Goal: Download file/media

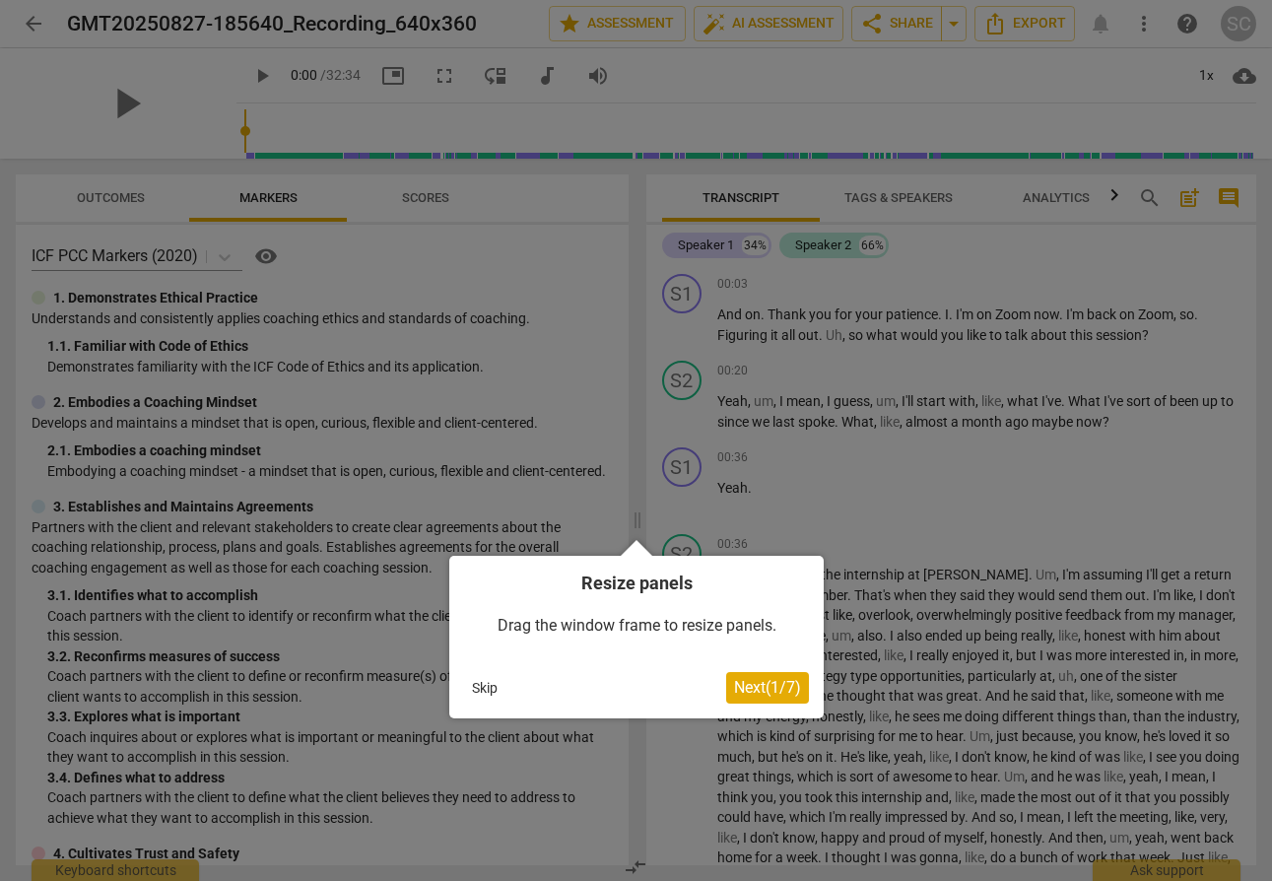
click at [781, 688] on span "Next ( 1 / 7 )" at bounding box center [767, 687] width 67 height 19
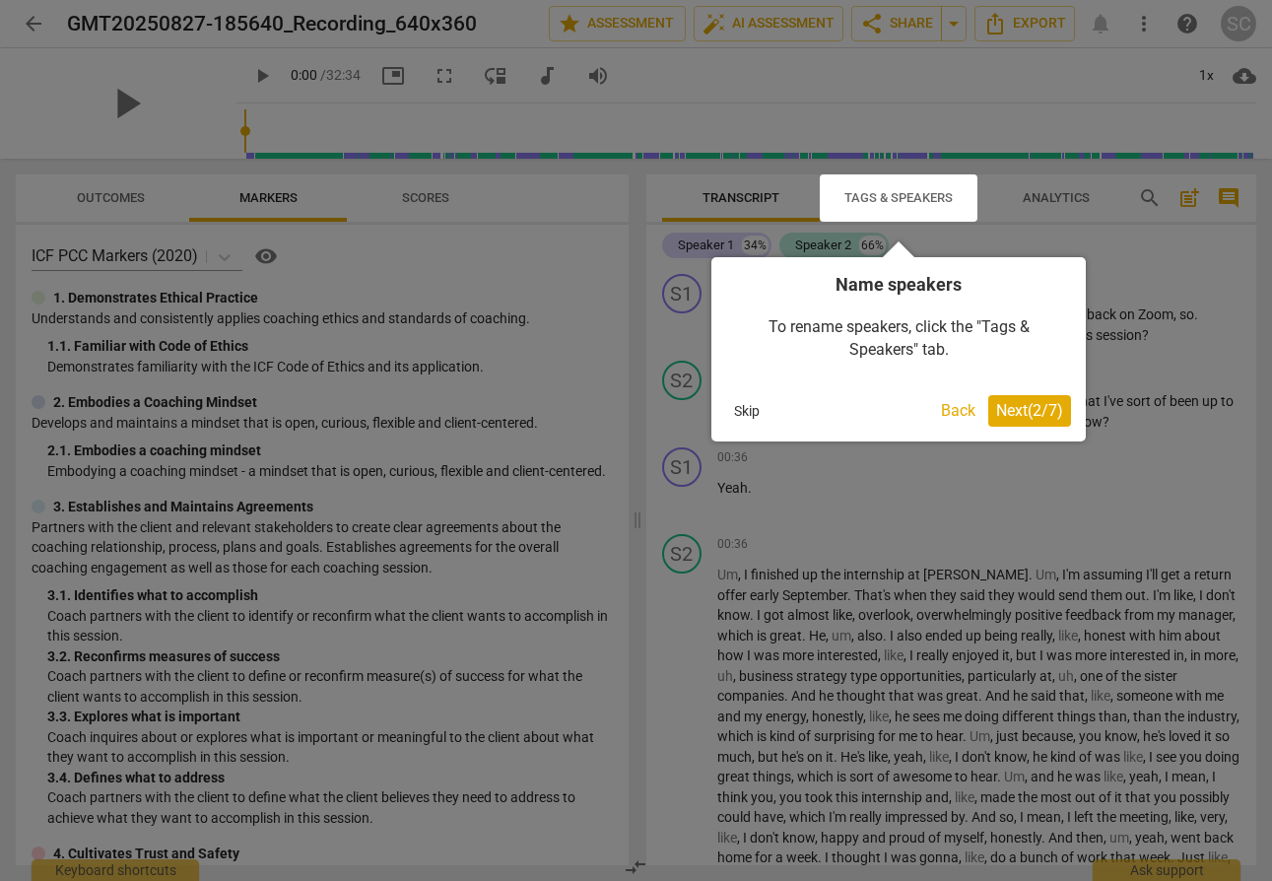
click at [1039, 415] on span "Next ( 2 / 7 )" at bounding box center [1029, 410] width 67 height 19
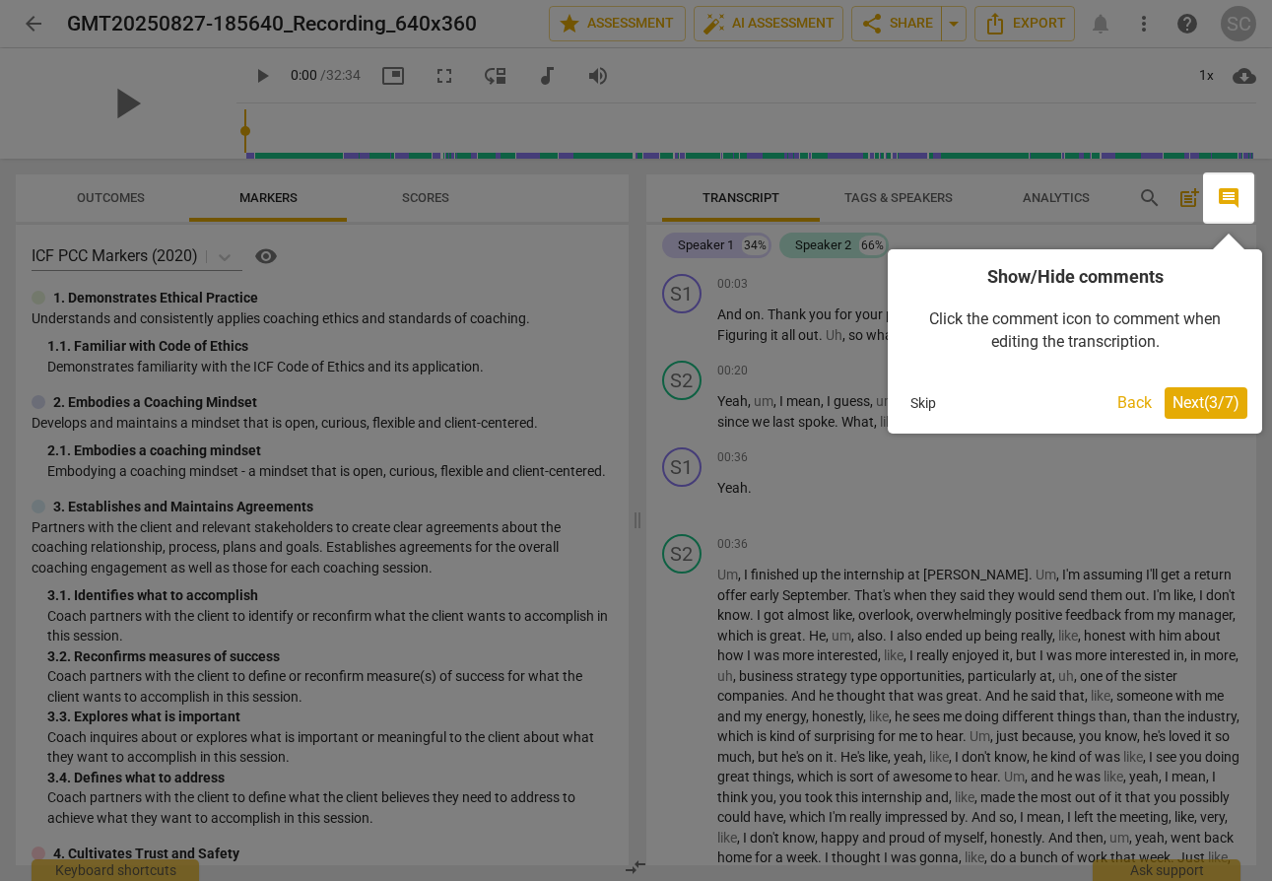
click at [1133, 402] on button "Back" at bounding box center [1134, 403] width 50 height 32
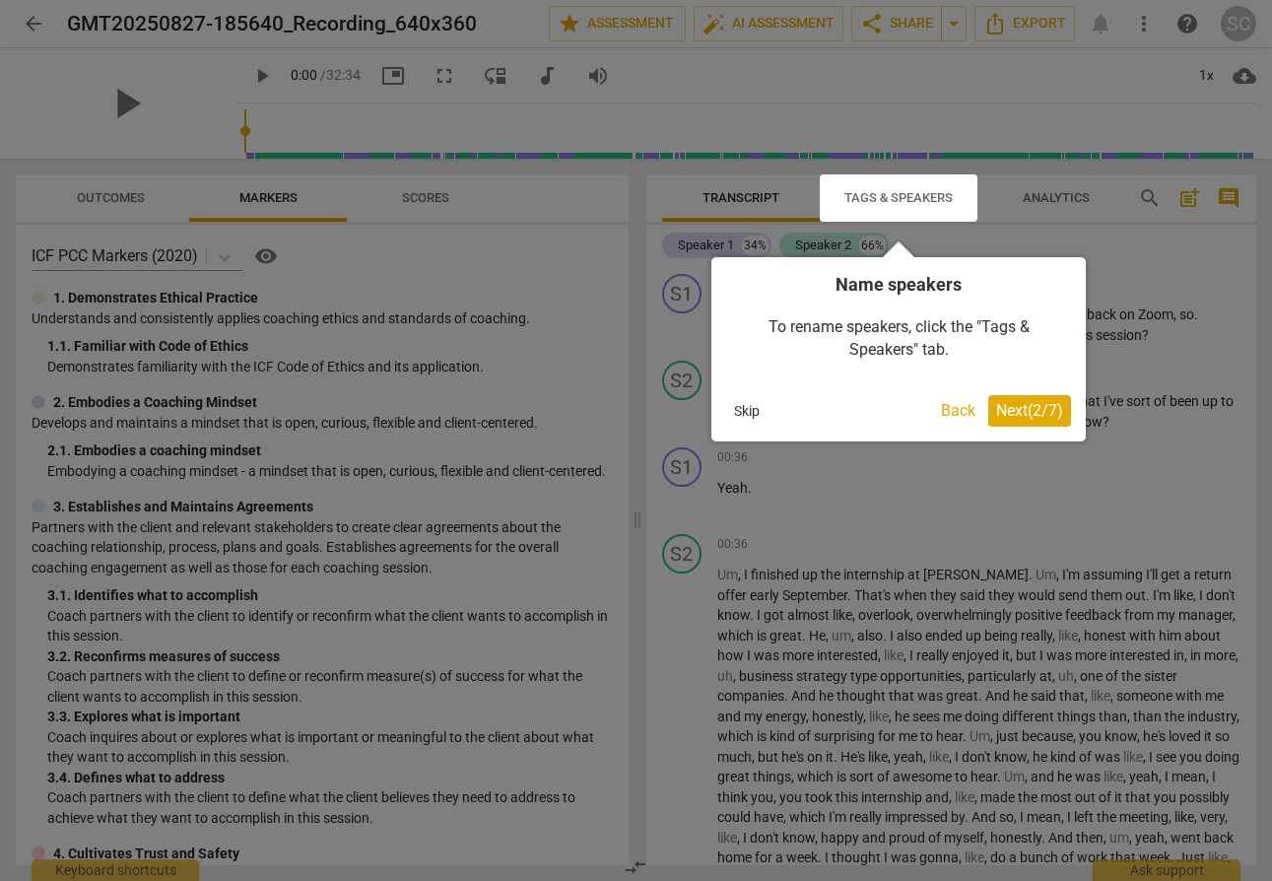
click at [1028, 409] on span "Next ( 2 / 7 )" at bounding box center [1029, 410] width 67 height 19
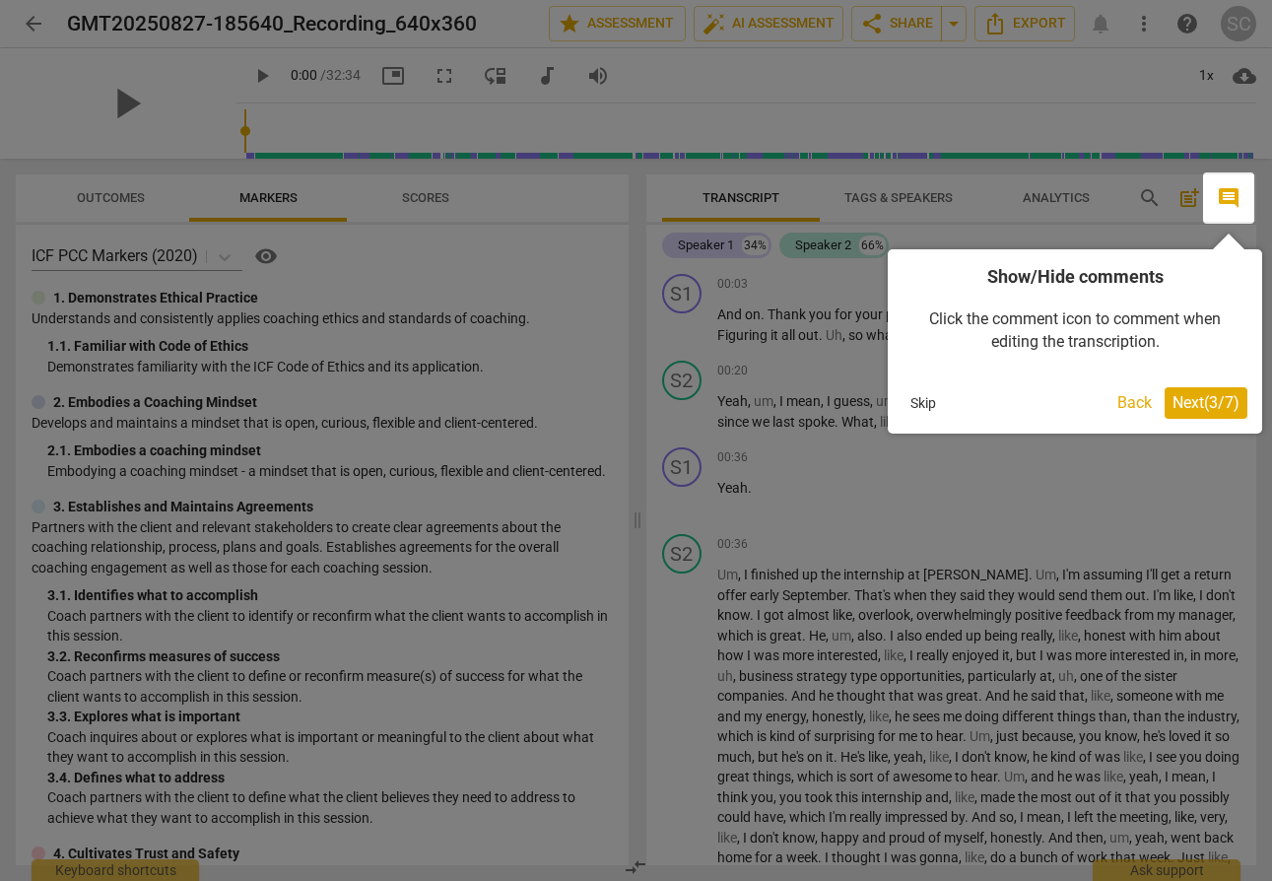
click at [1193, 403] on span "Next ( 3 / 7 )" at bounding box center [1205, 402] width 67 height 19
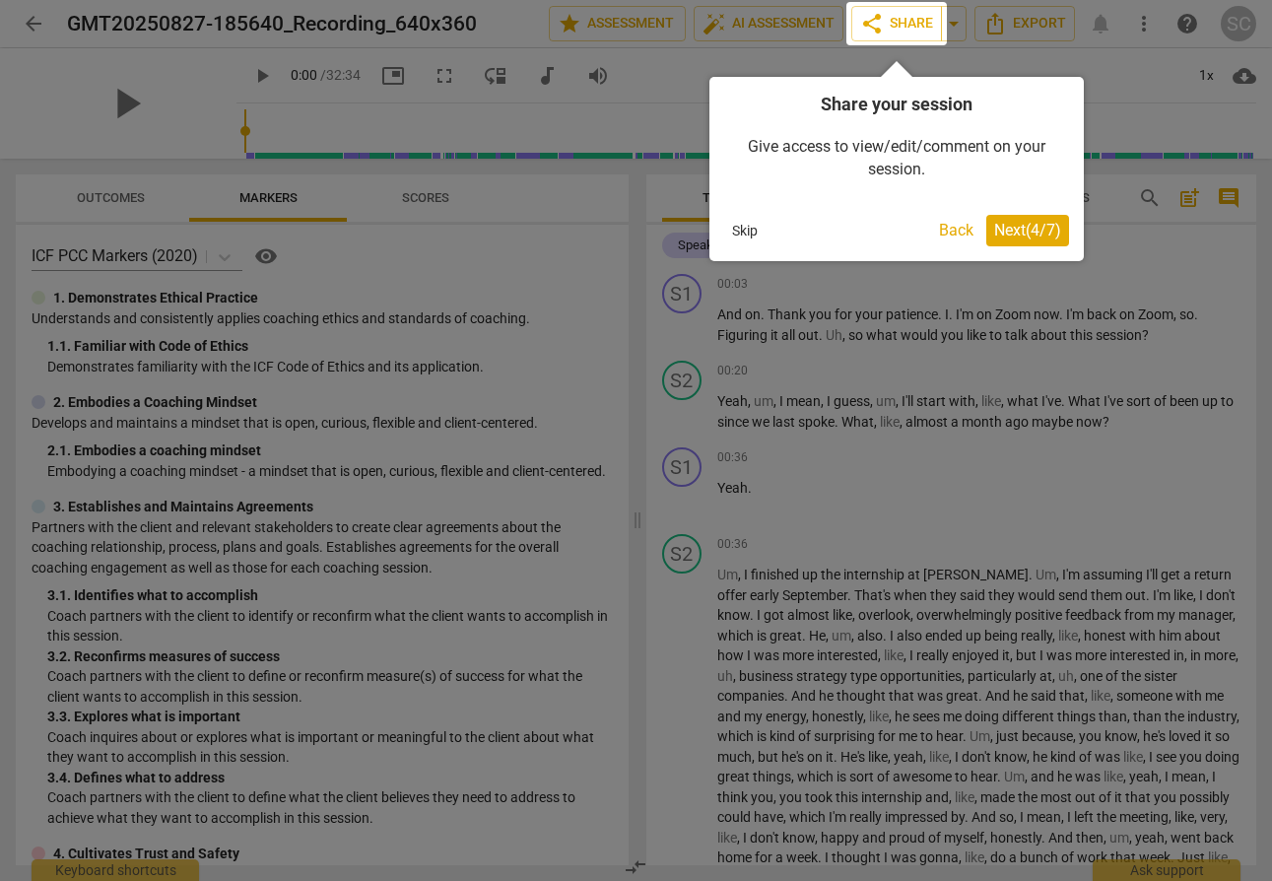
click at [1037, 230] on span "Next ( 4 / 7 )" at bounding box center [1027, 230] width 67 height 19
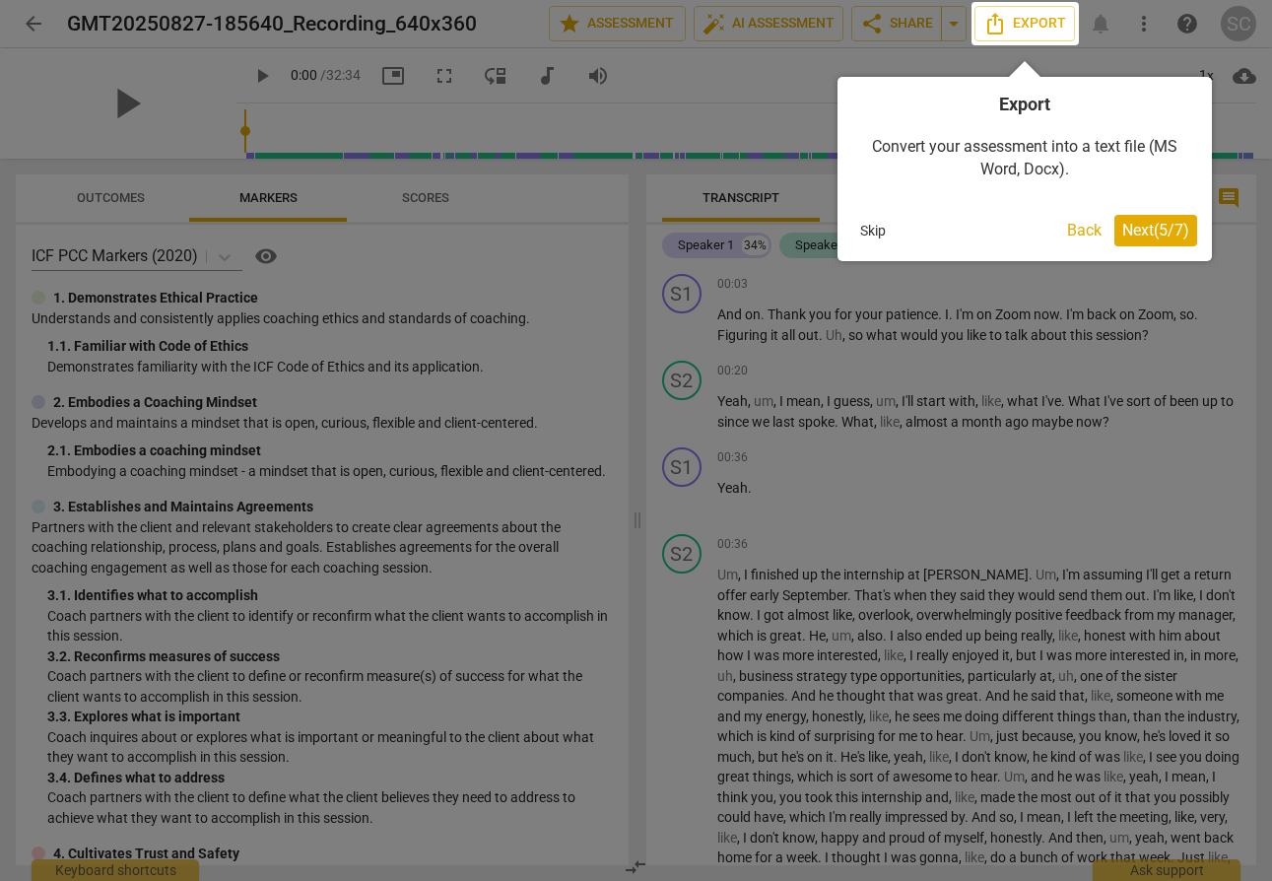
click at [1125, 228] on span "Next ( 5 / 7 )" at bounding box center [1155, 230] width 67 height 19
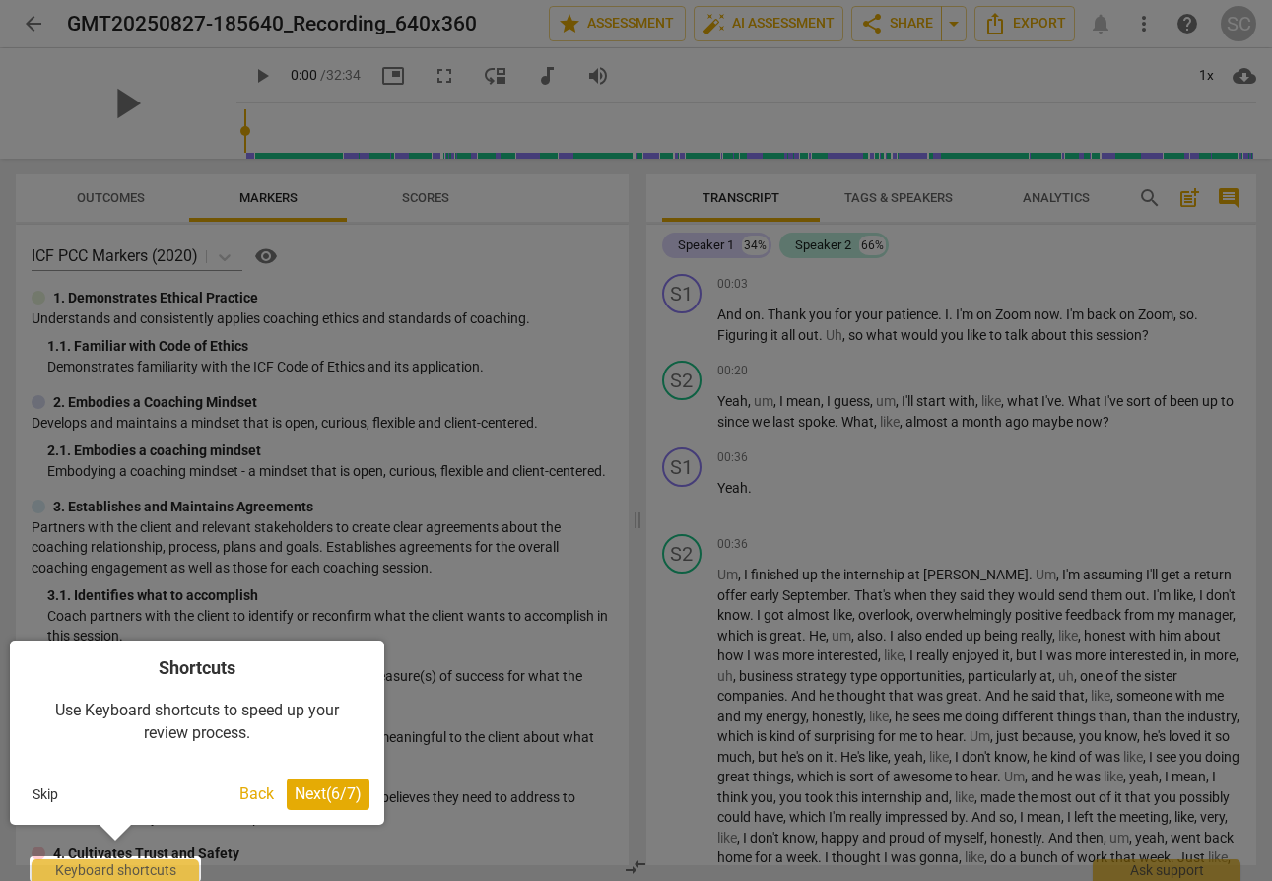
click at [336, 786] on span "Next ( 6 / 7 )" at bounding box center [328, 793] width 67 height 19
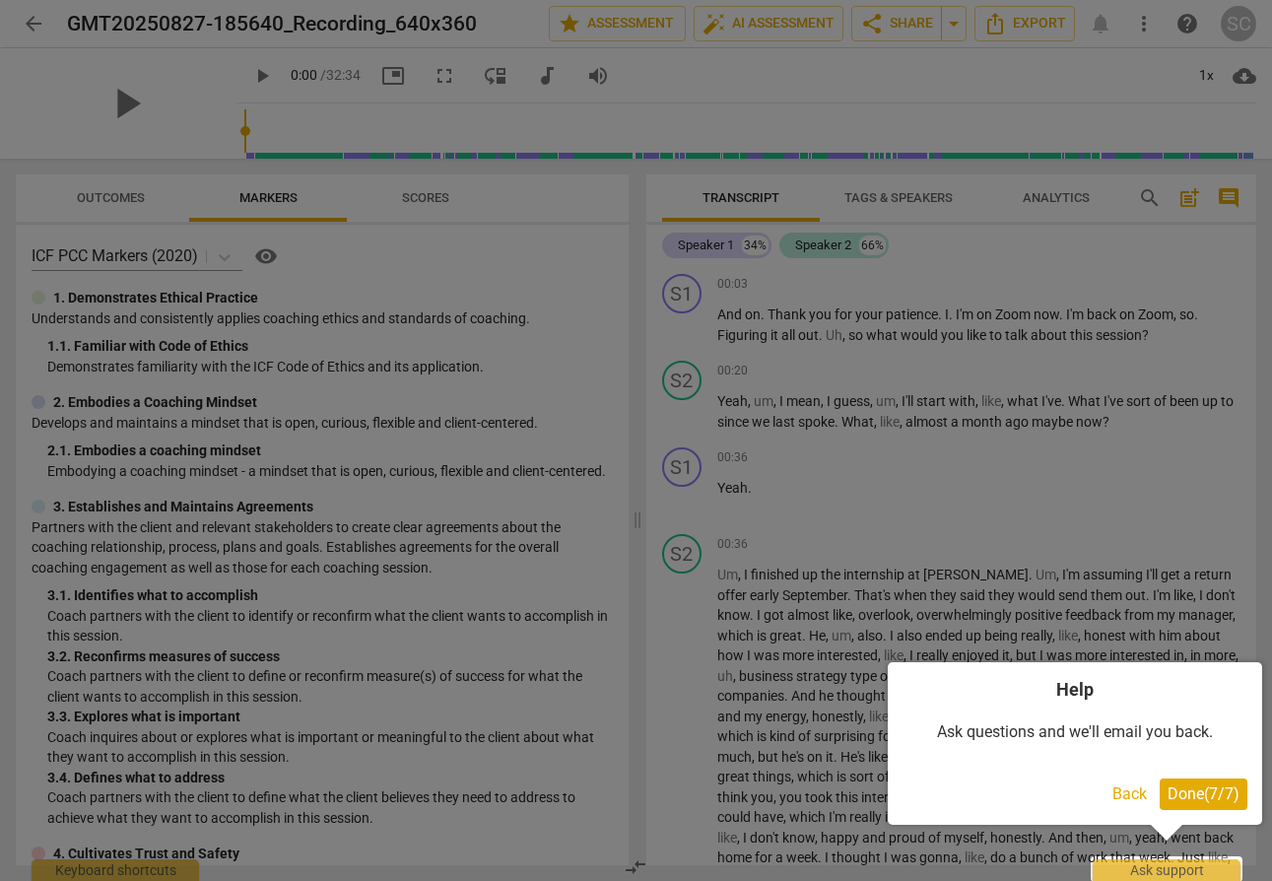
click at [1186, 797] on span "Done ( 7 / 7 )" at bounding box center [1203, 793] width 72 height 19
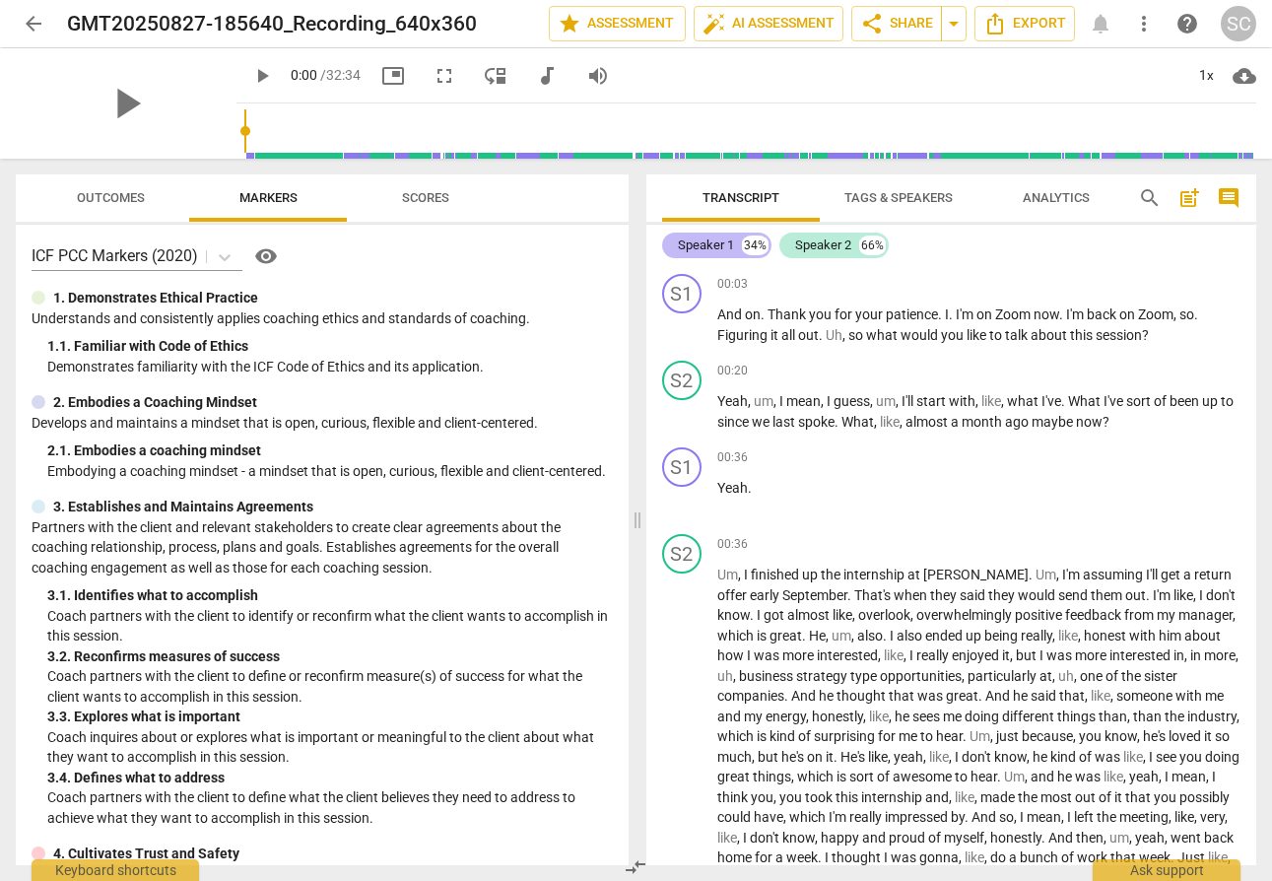
click at [722, 248] on div "Speaker 1" at bounding box center [706, 245] width 56 height 20
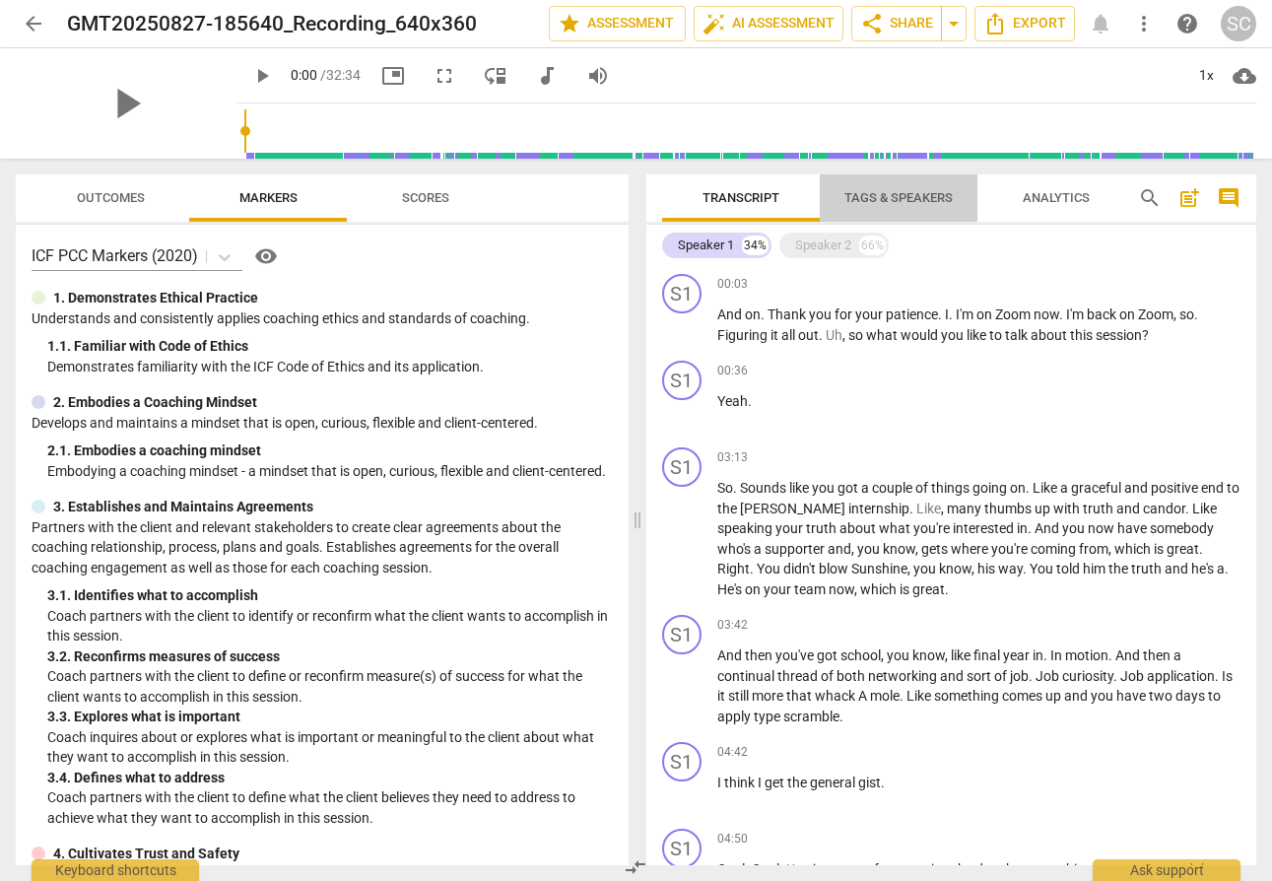
click at [907, 192] on span "Tags & Speakers" at bounding box center [898, 197] width 108 height 15
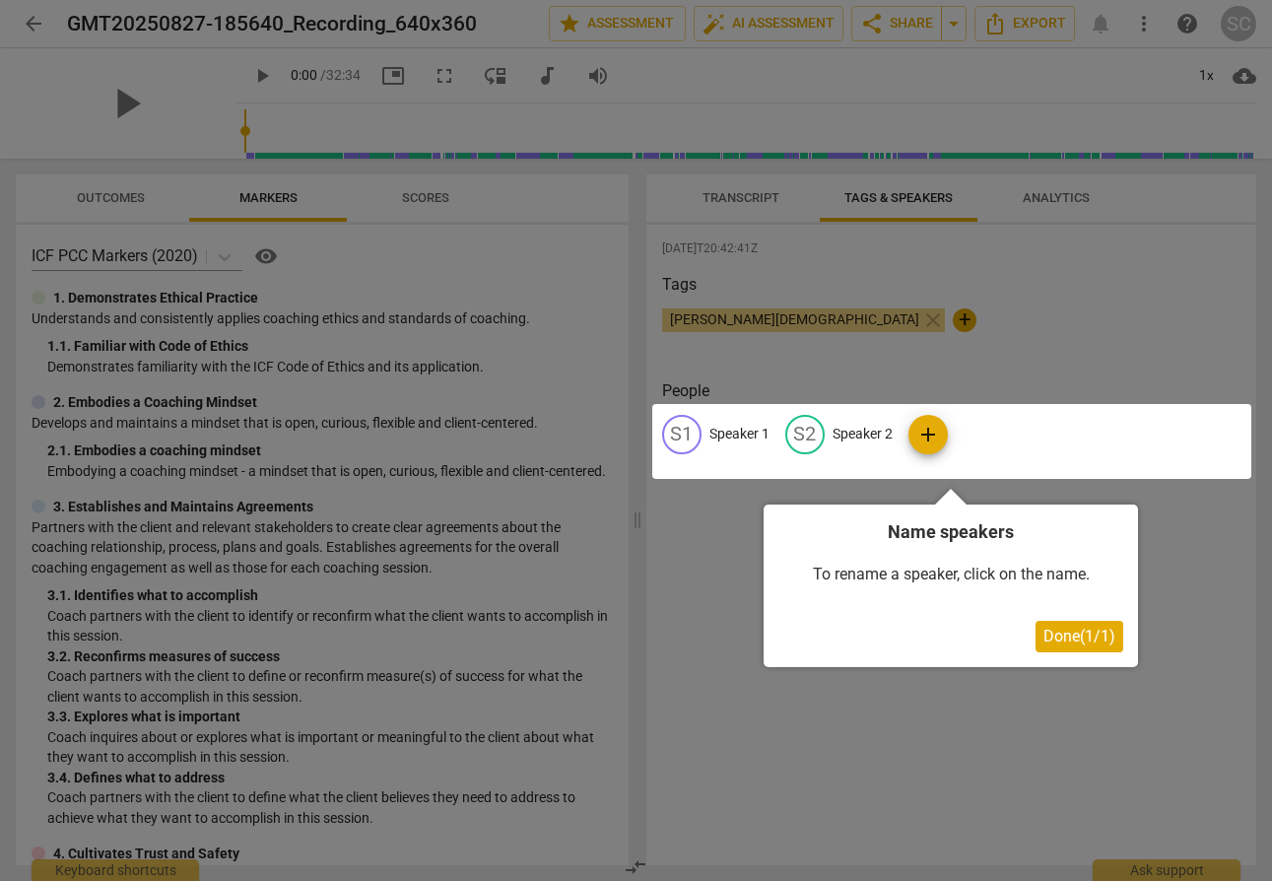
click at [1082, 636] on span "Done ( 1 / 1 )" at bounding box center [1079, 635] width 72 height 19
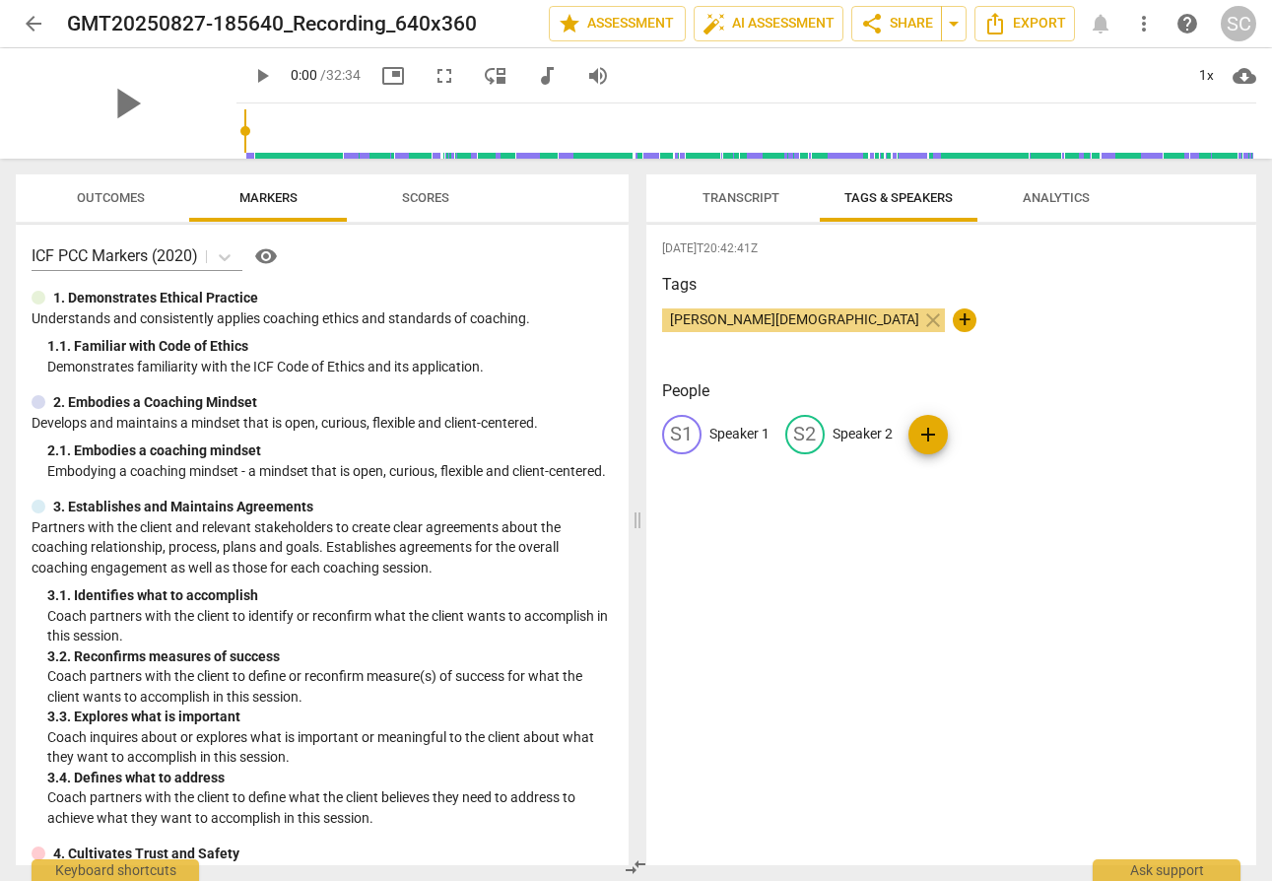
click at [721, 429] on p "Speaker 1" at bounding box center [739, 434] width 60 height 21
type input "Coach"
click at [1018, 431] on div "edit Coach delete S2 Speaker 2 add" at bounding box center [951, 442] width 579 height 55
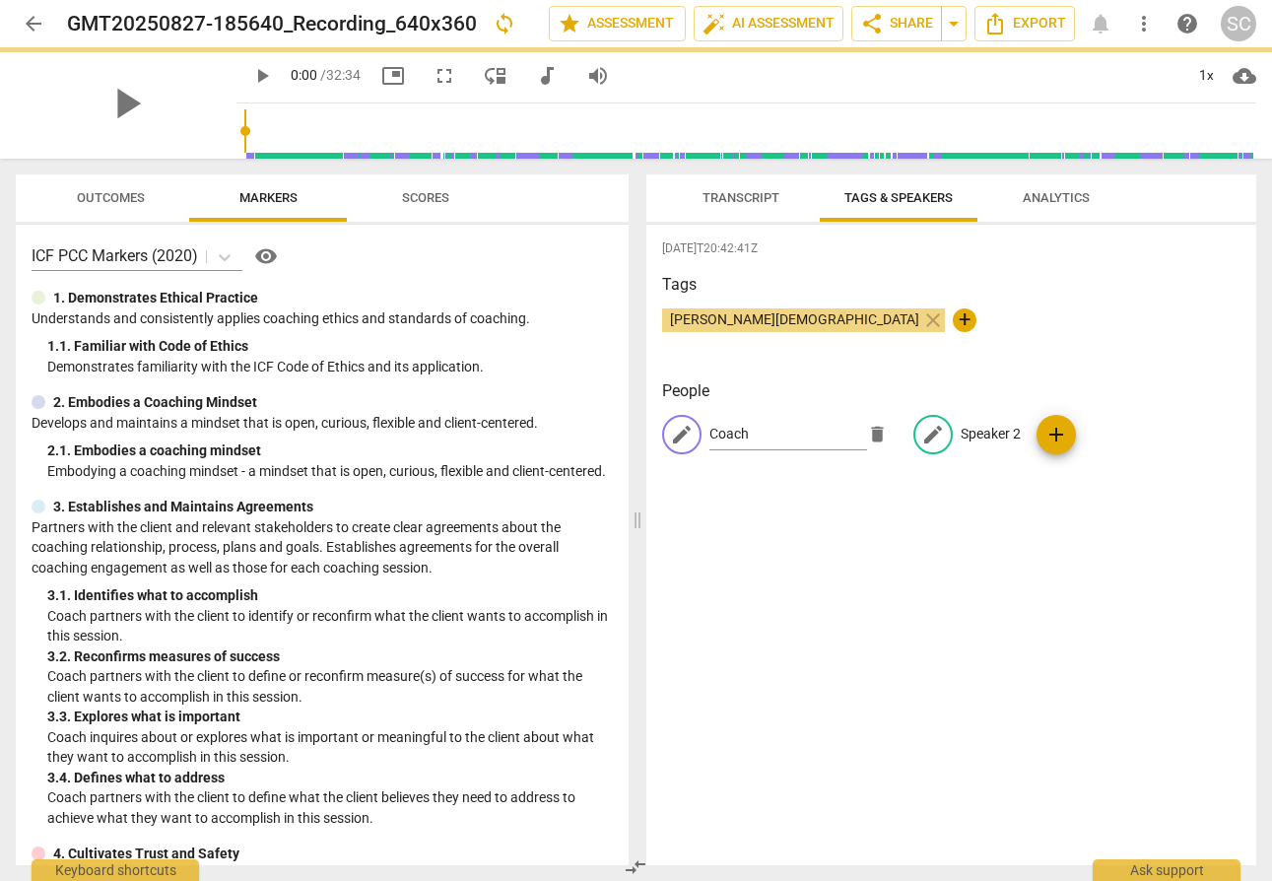
click at [996, 435] on p "Speaker 2" at bounding box center [990, 434] width 60 height 21
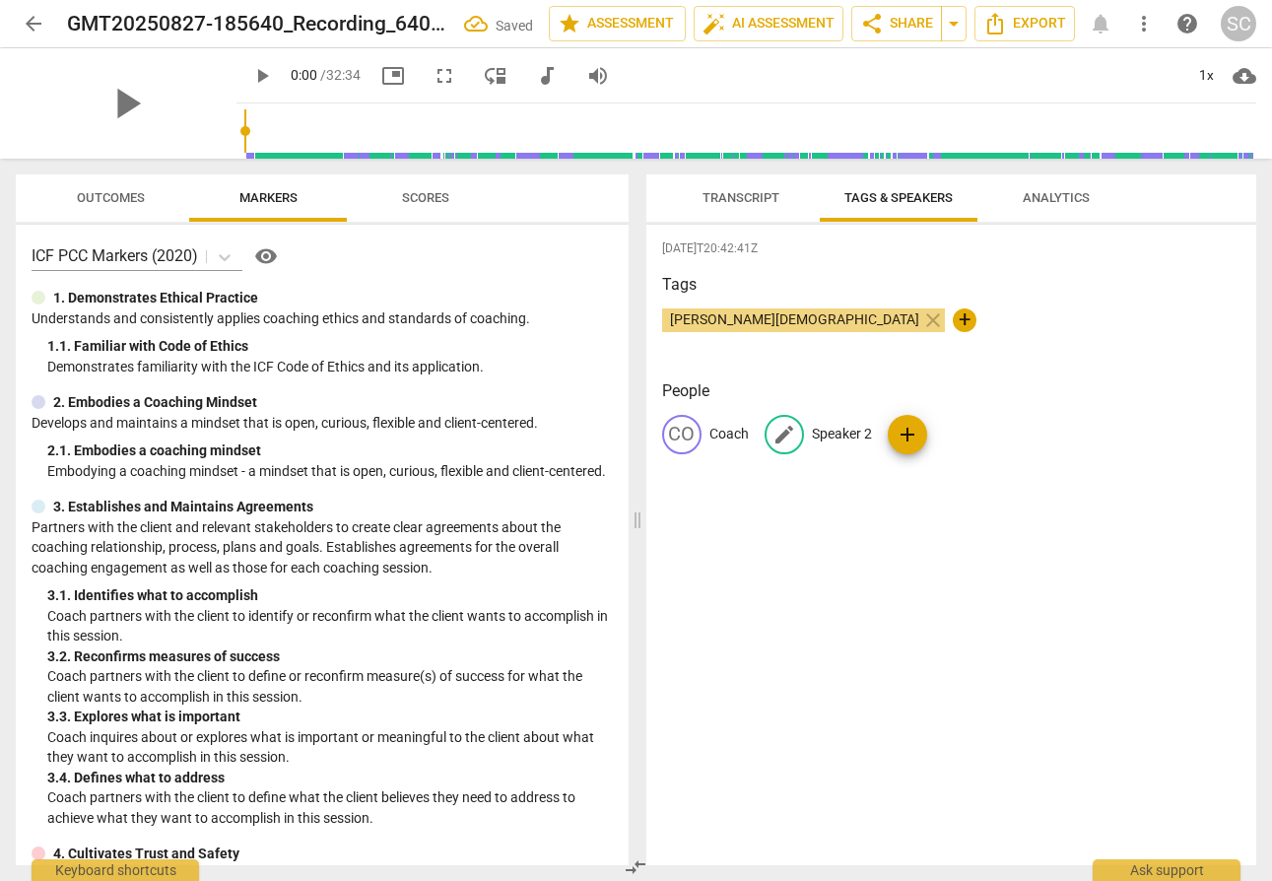
click at [842, 437] on p "Speaker 2" at bounding box center [842, 434] width 60 height 21
type input "Client"
click at [891, 441] on input "Client" at bounding box center [891, 435] width 158 height 32
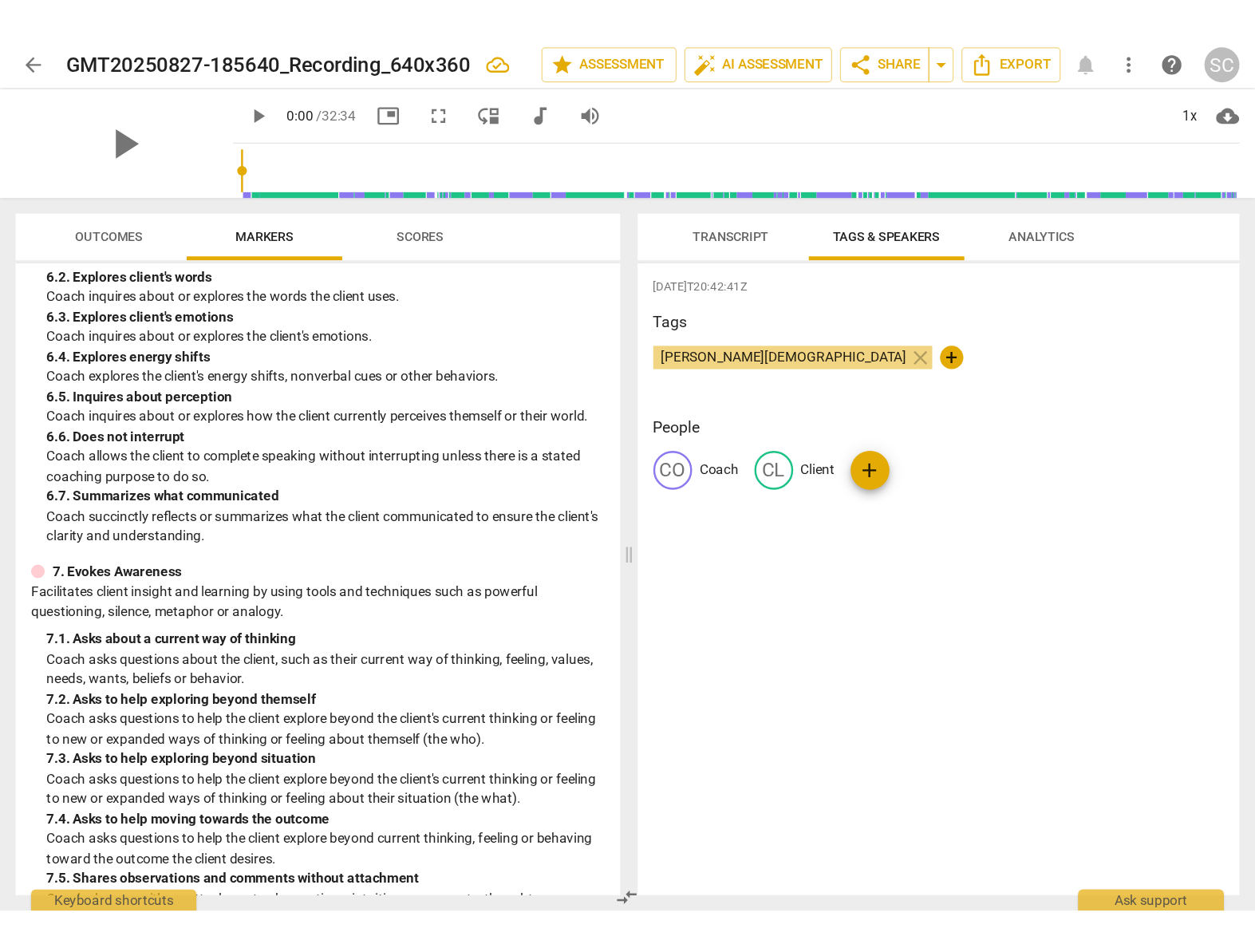
scroll to position [892, 0]
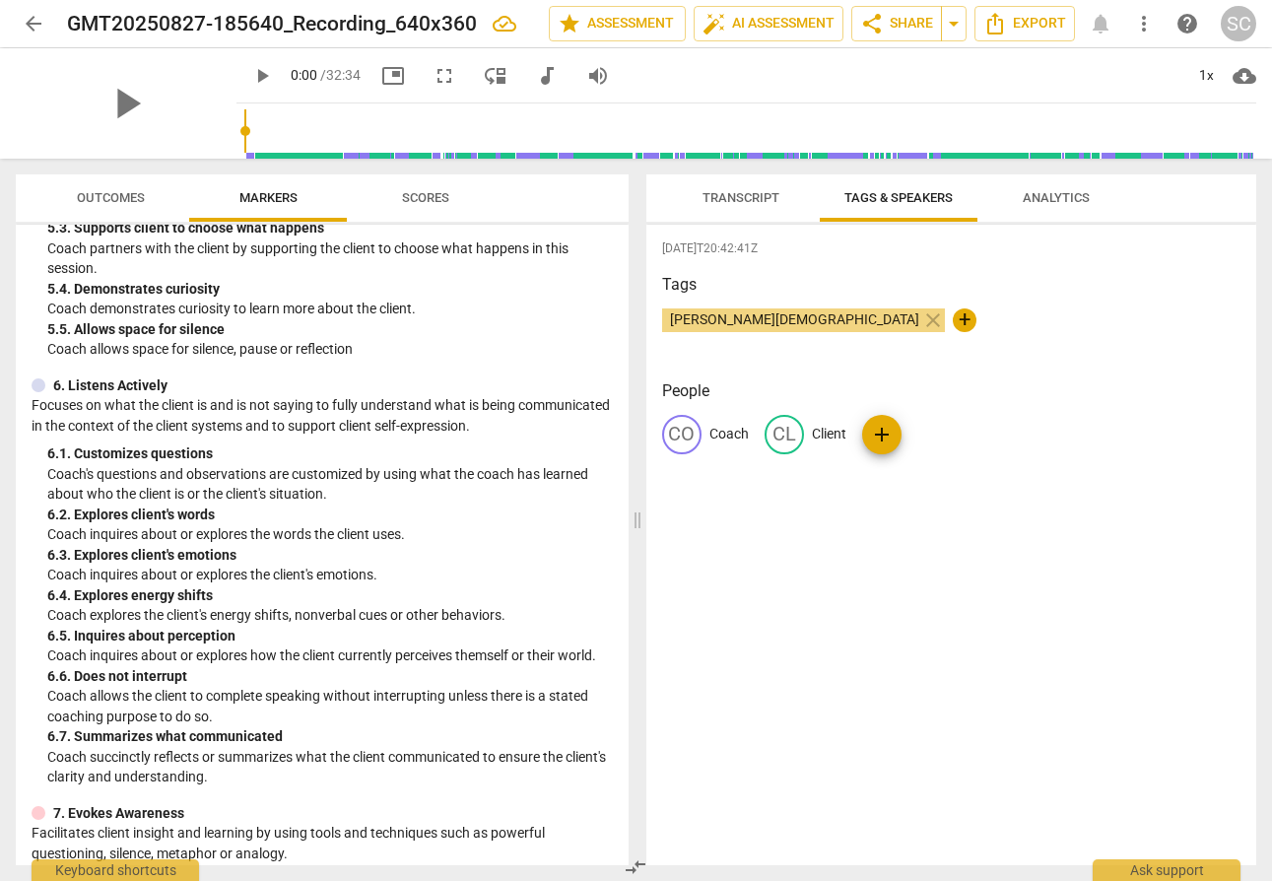
click at [1053, 193] on span "Analytics" at bounding box center [1055, 197] width 67 height 15
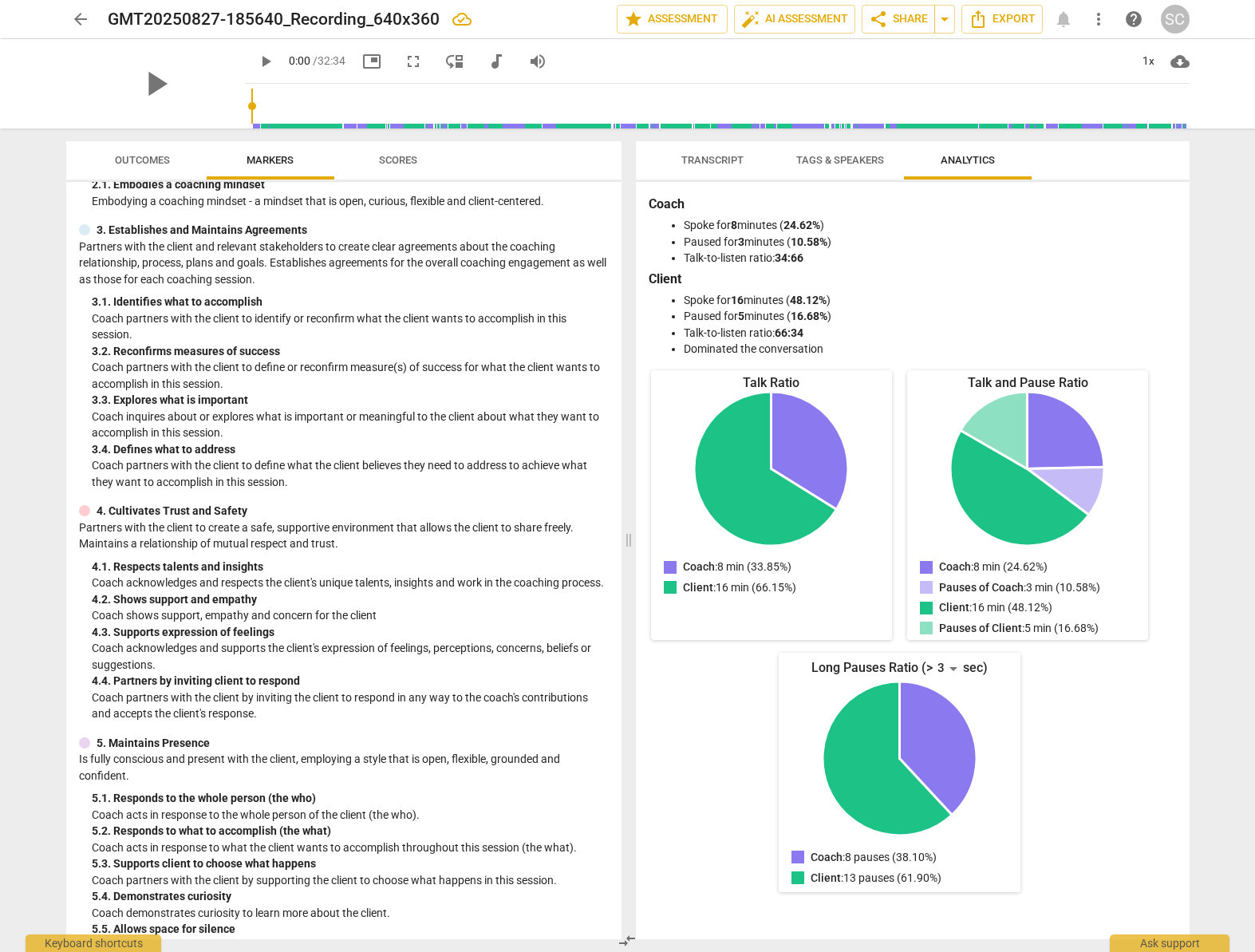
scroll to position [0, 0]
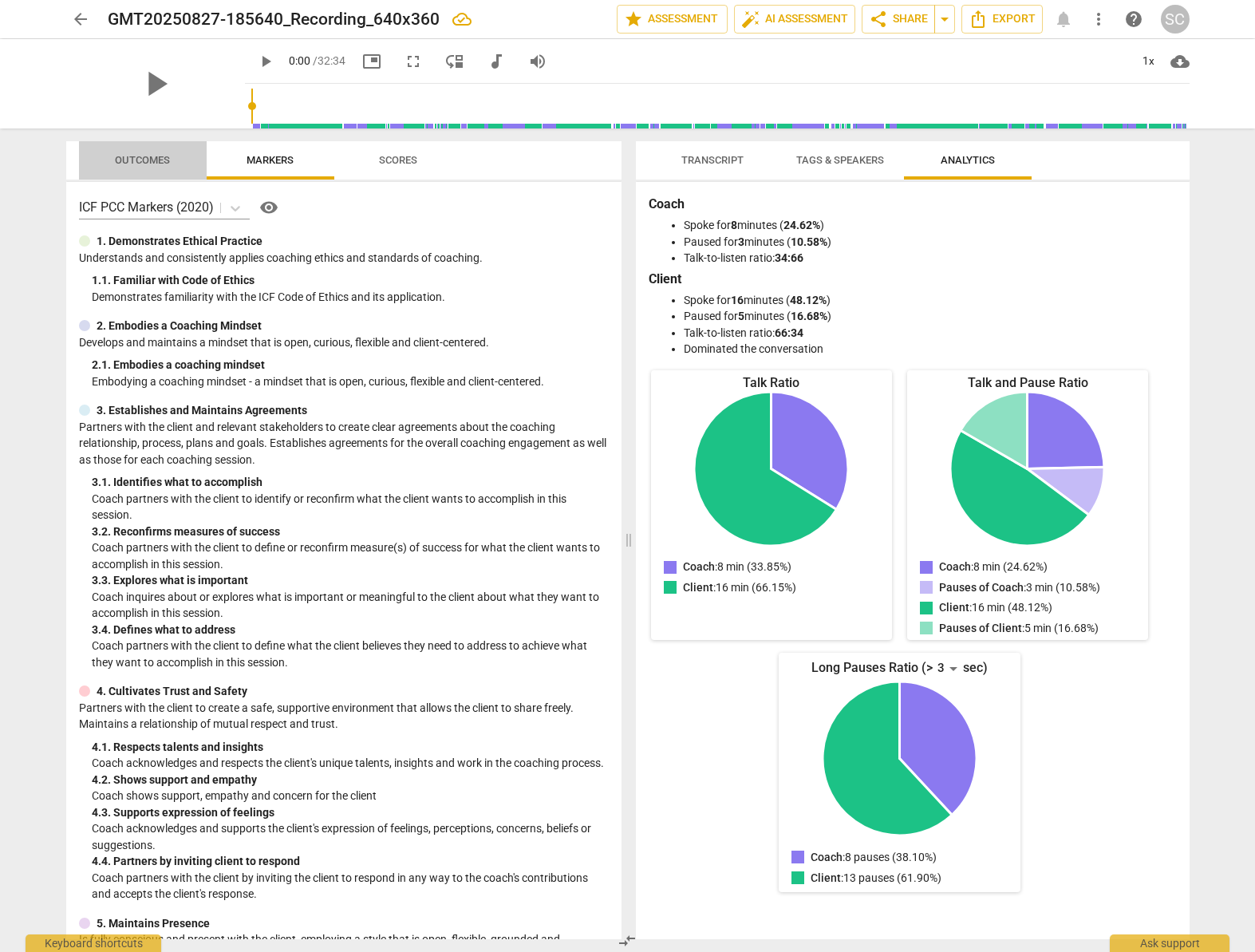
click at [145, 156] on span "Outcomes" at bounding box center [143, 160] width 55 height 12
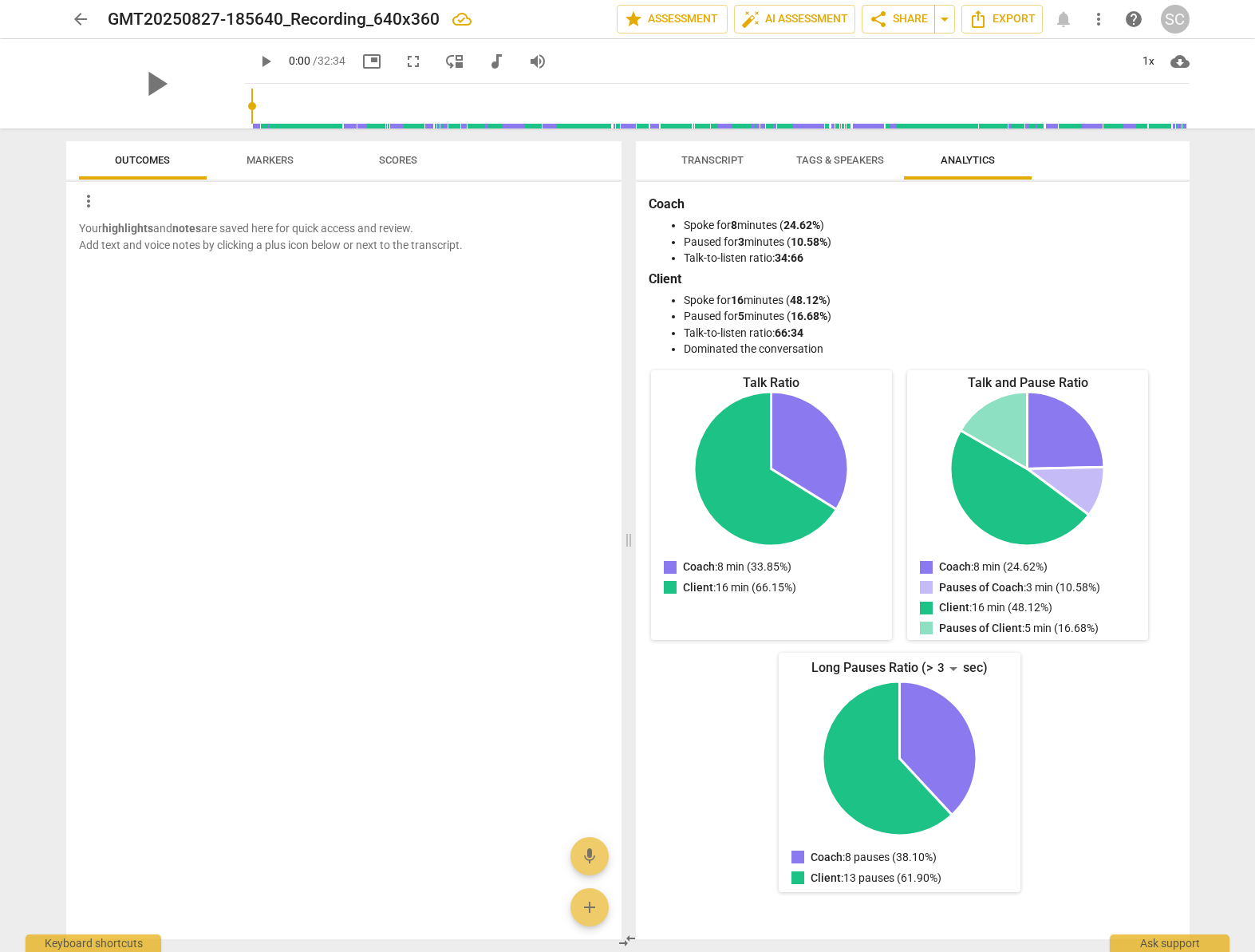
click at [252, 160] on span "Markers" at bounding box center [270, 160] width 47 height 12
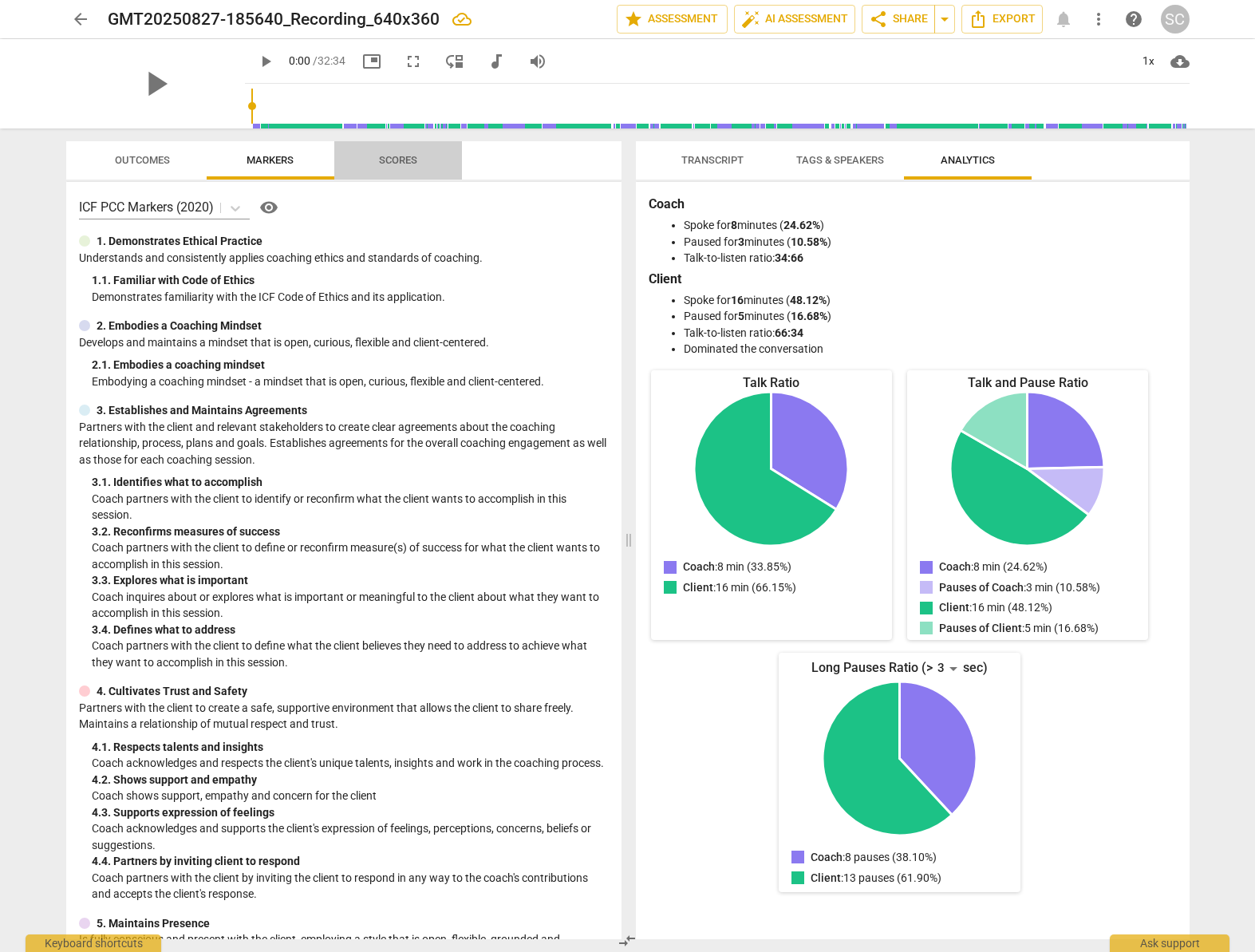
click at [401, 157] on span "Scores" at bounding box center [398, 160] width 38 height 12
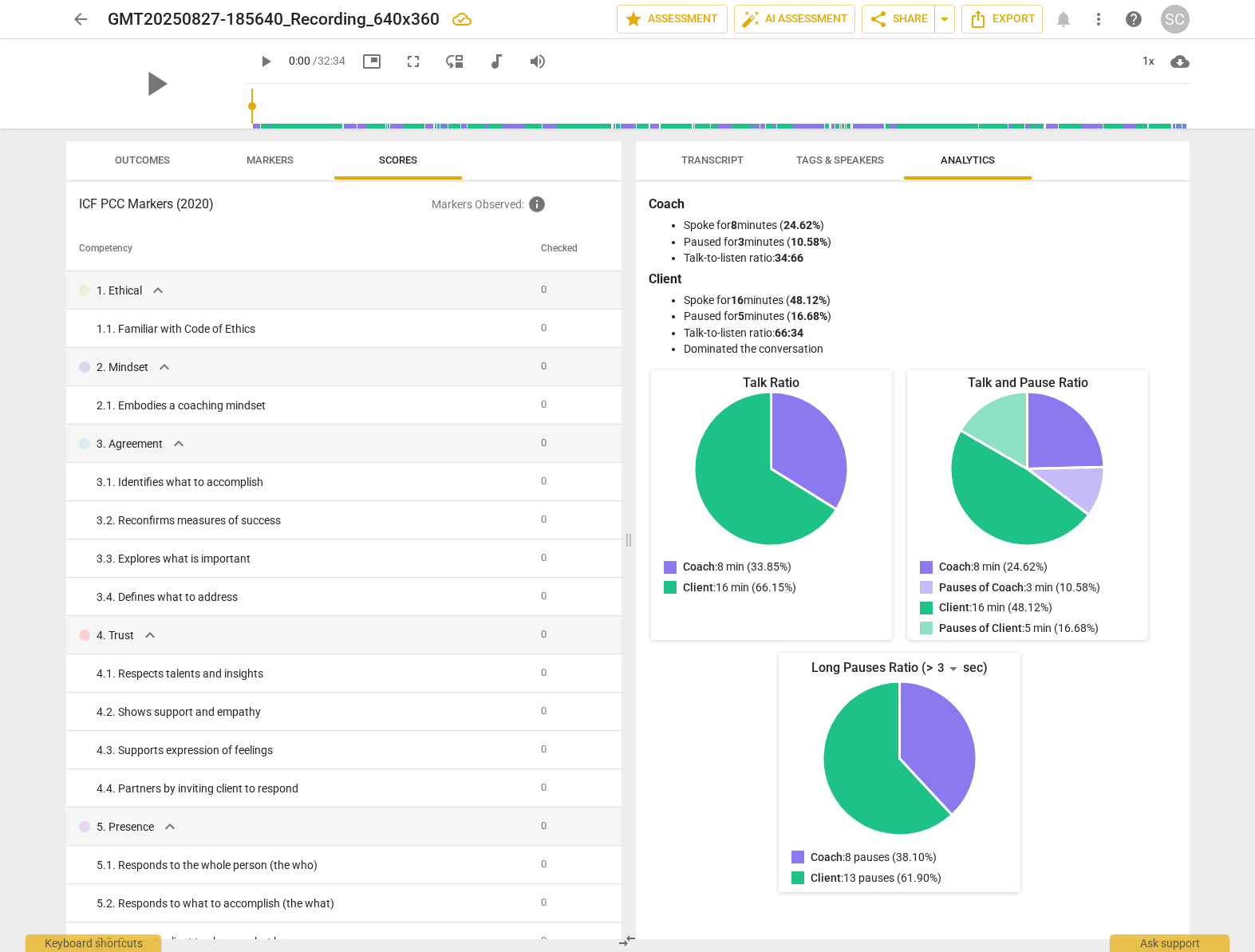
click at [736, 154] on span "Transcript" at bounding box center [712, 160] width 62 height 12
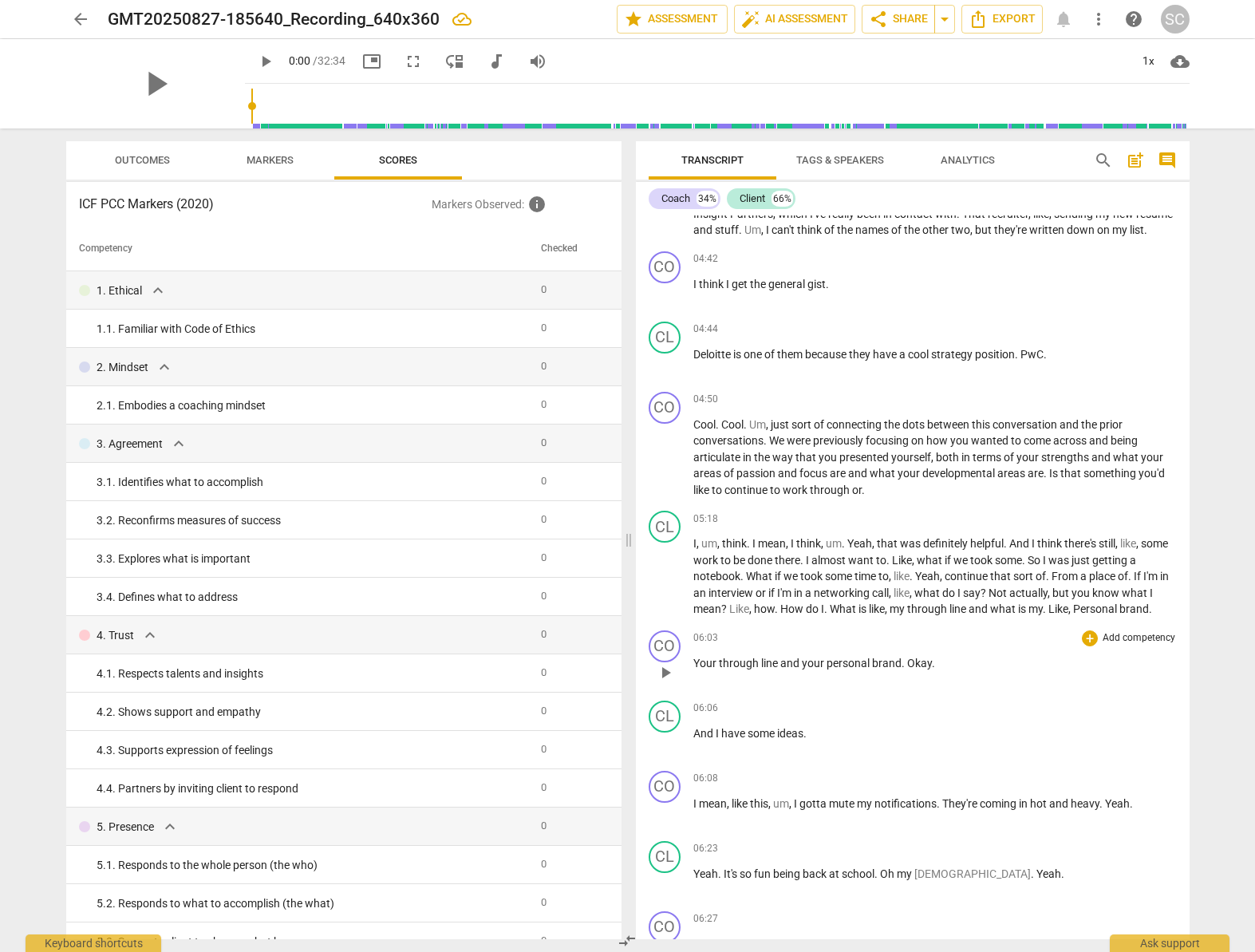
scroll to position [984, 0]
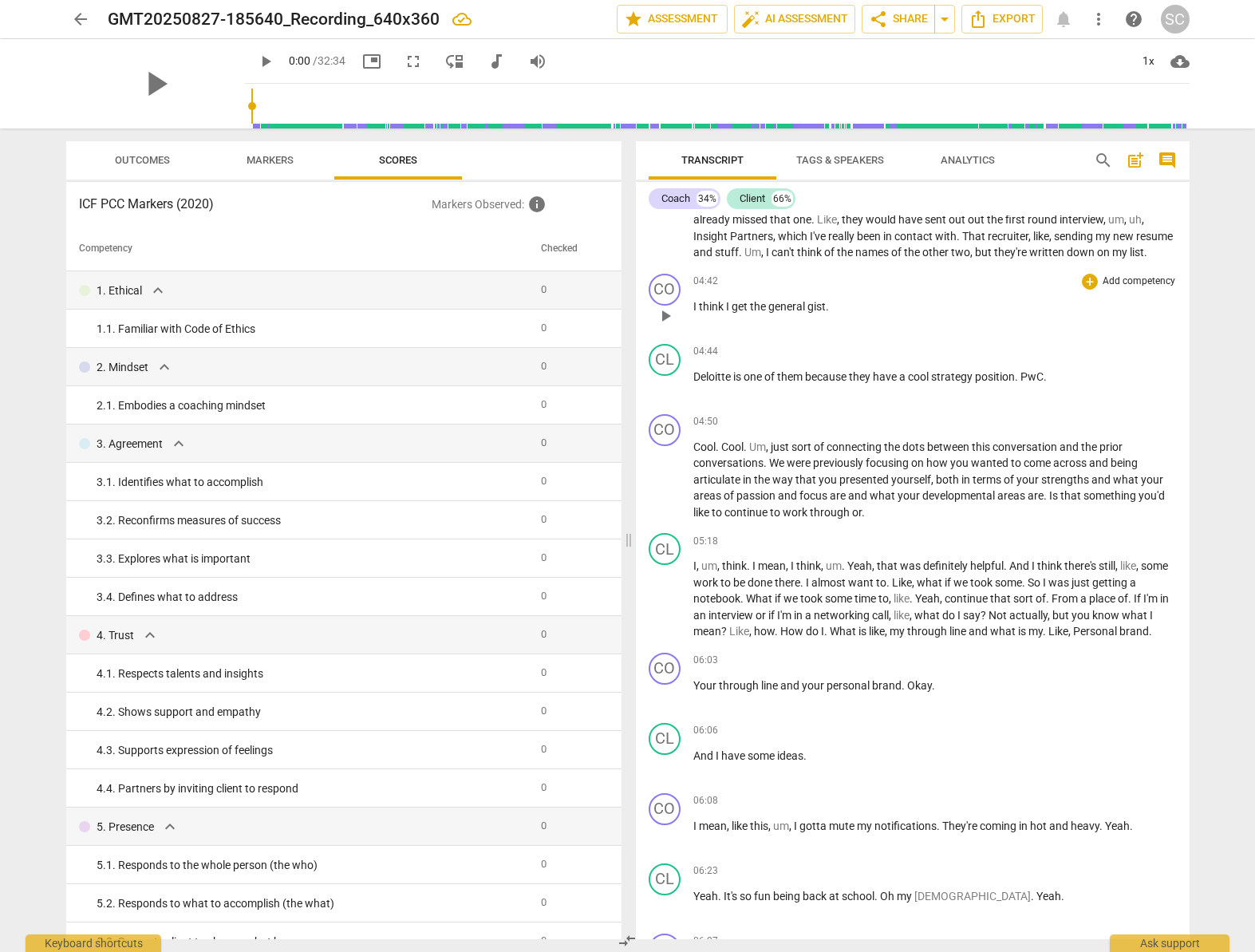
click at [775, 310] on span "general" at bounding box center [788, 306] width 39 height 13
click at [672, 316] on span "play_arrow" at bounding box center [666, 316] width 19 height 19
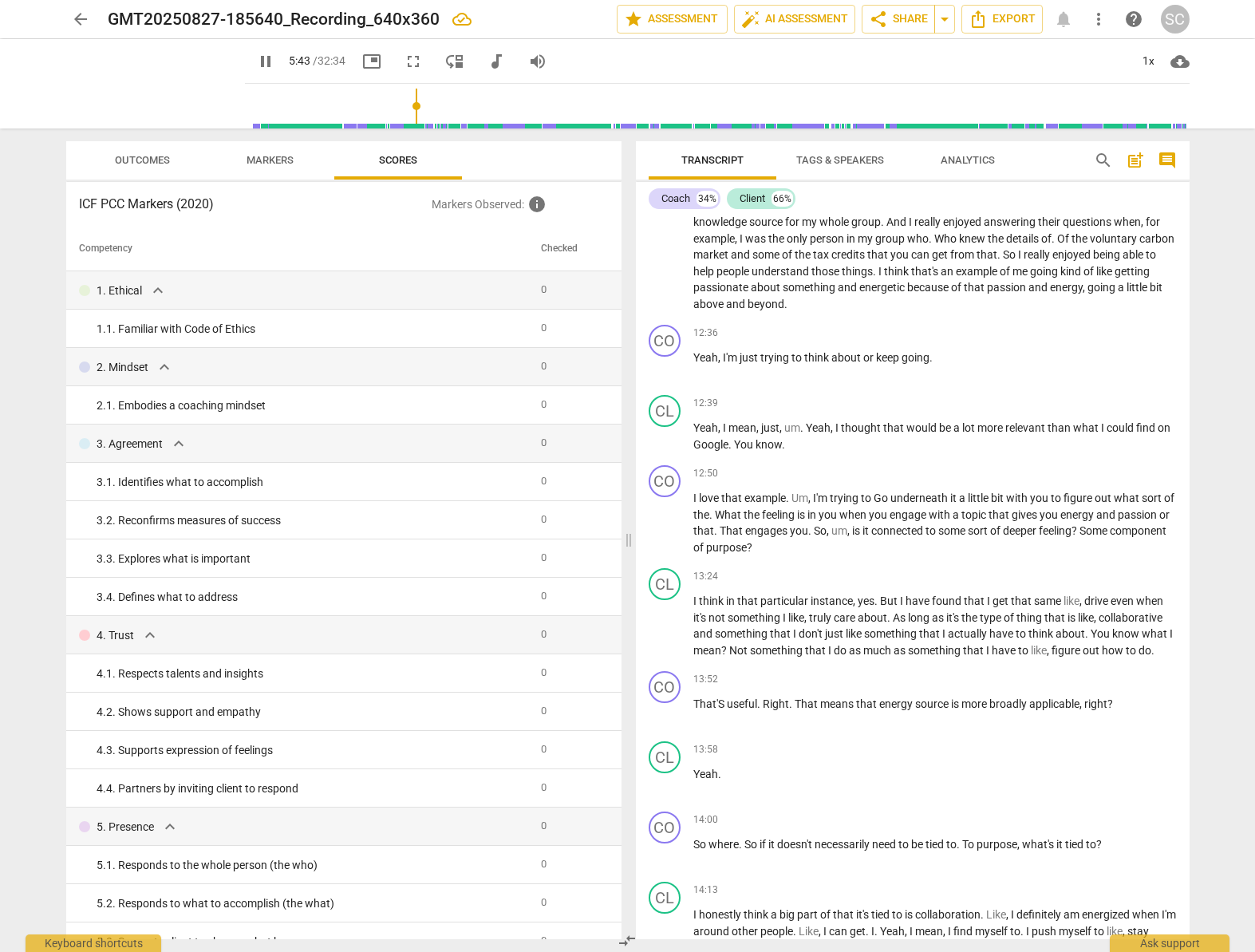
scroll to position [3384, 0]
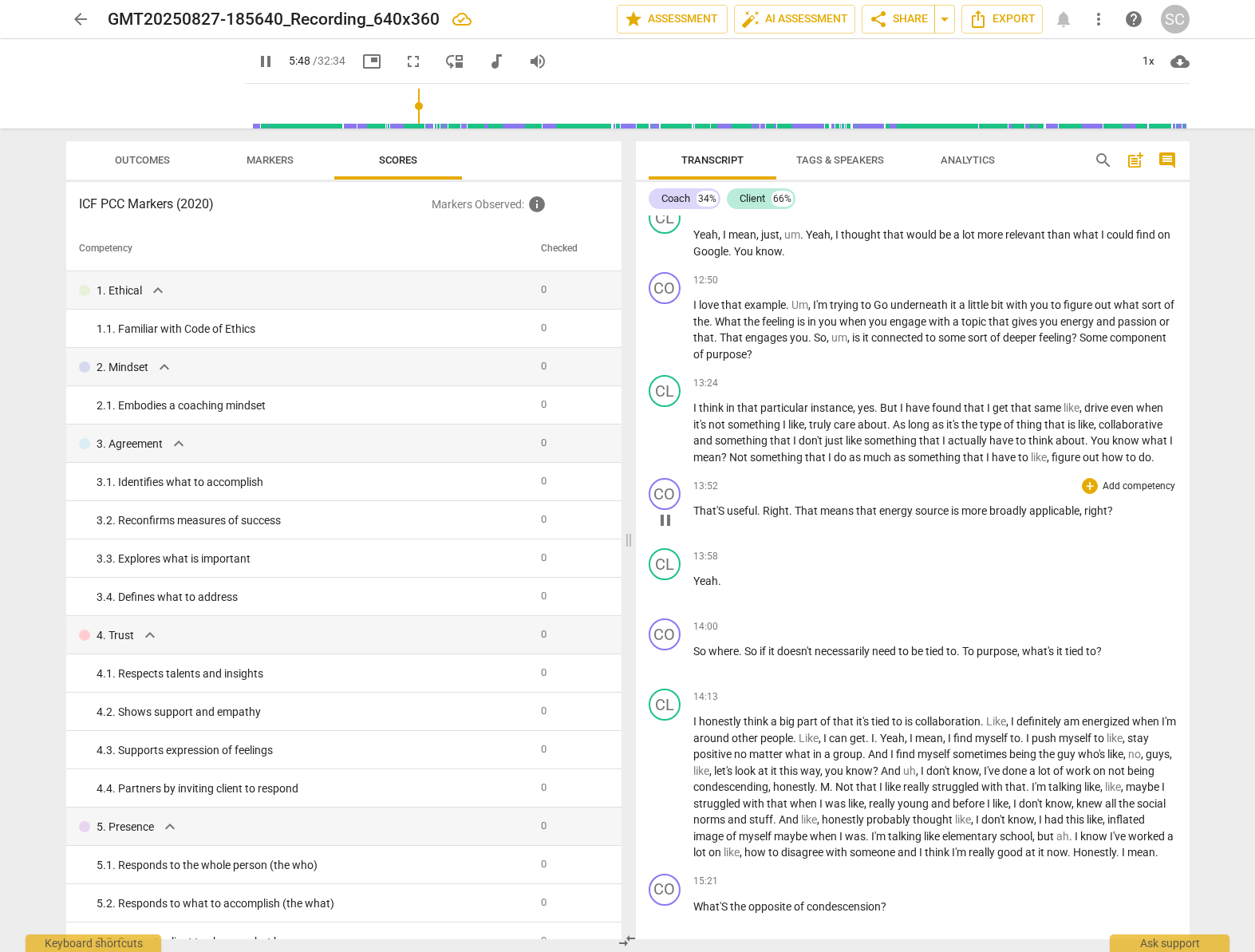
click at [716, 505] on span "That'S" at bounding box center [710, 511] width 33 height 13
click at [719, 418] on span "not" at bounding box center [719, 425] width 19 height 13
click at [665, 425] on span "pause" at bounding box center [666, 434] width 19 height 19
click at [669, 425] on span "play_arrow" at bounding box center [666, 434] width 19 height 19
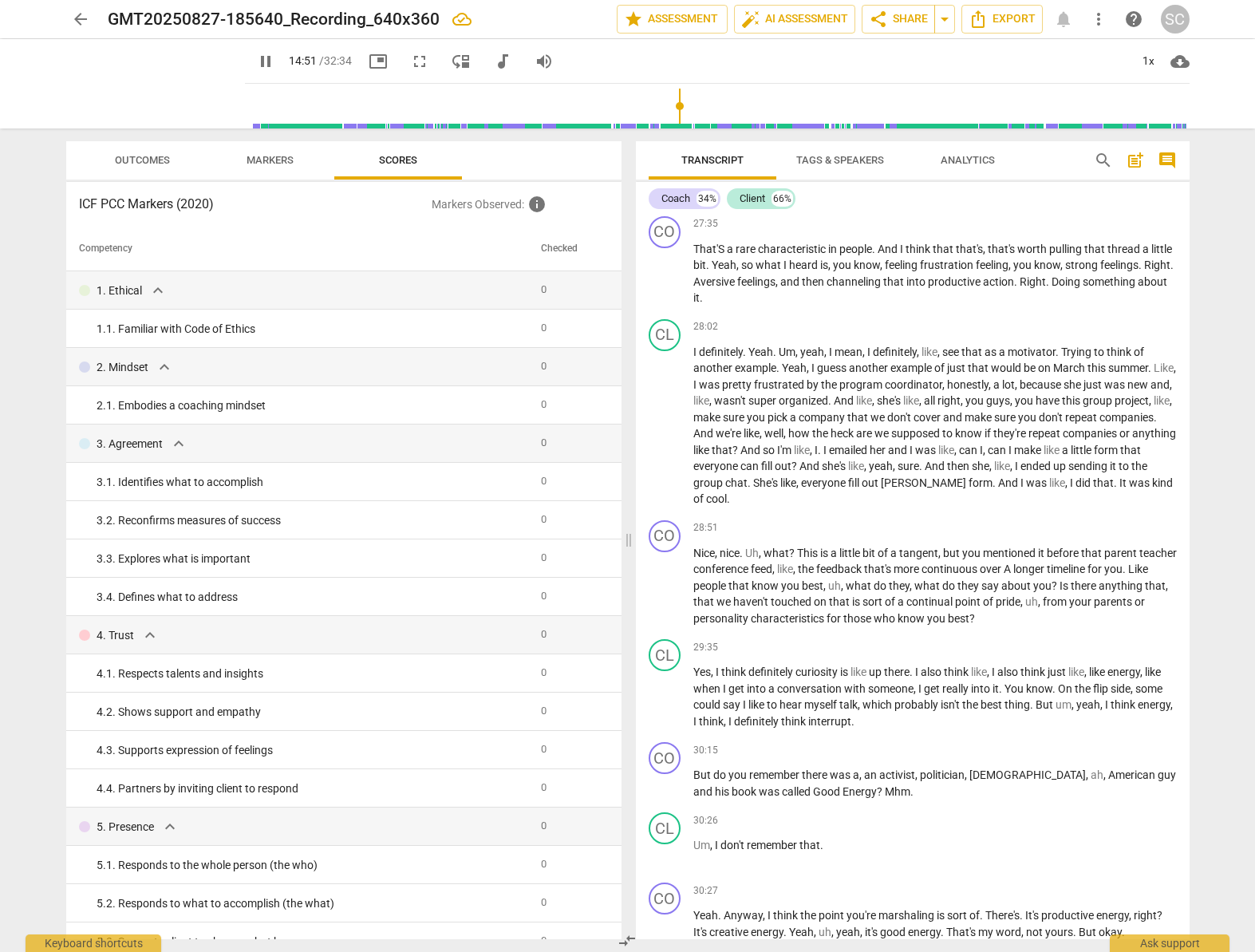
scroll to position [6868, 0]
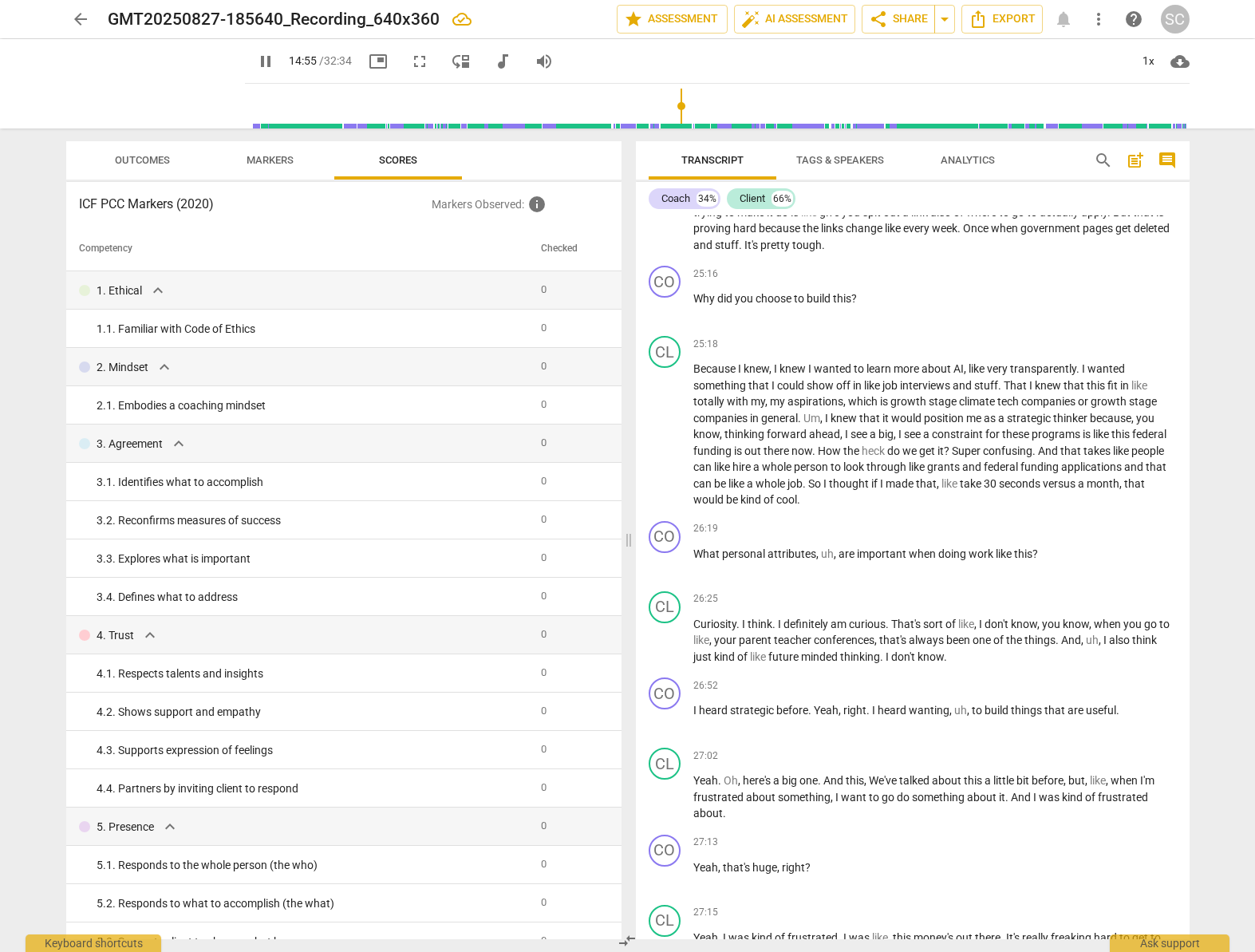
click at [256, 66] on span "pause" at bounding box center [266, 62] width 19 height 19
click at [776, 18] on span "auto_fix_high AI Assessment" at bounding box center [795, 19] width 107 height 19
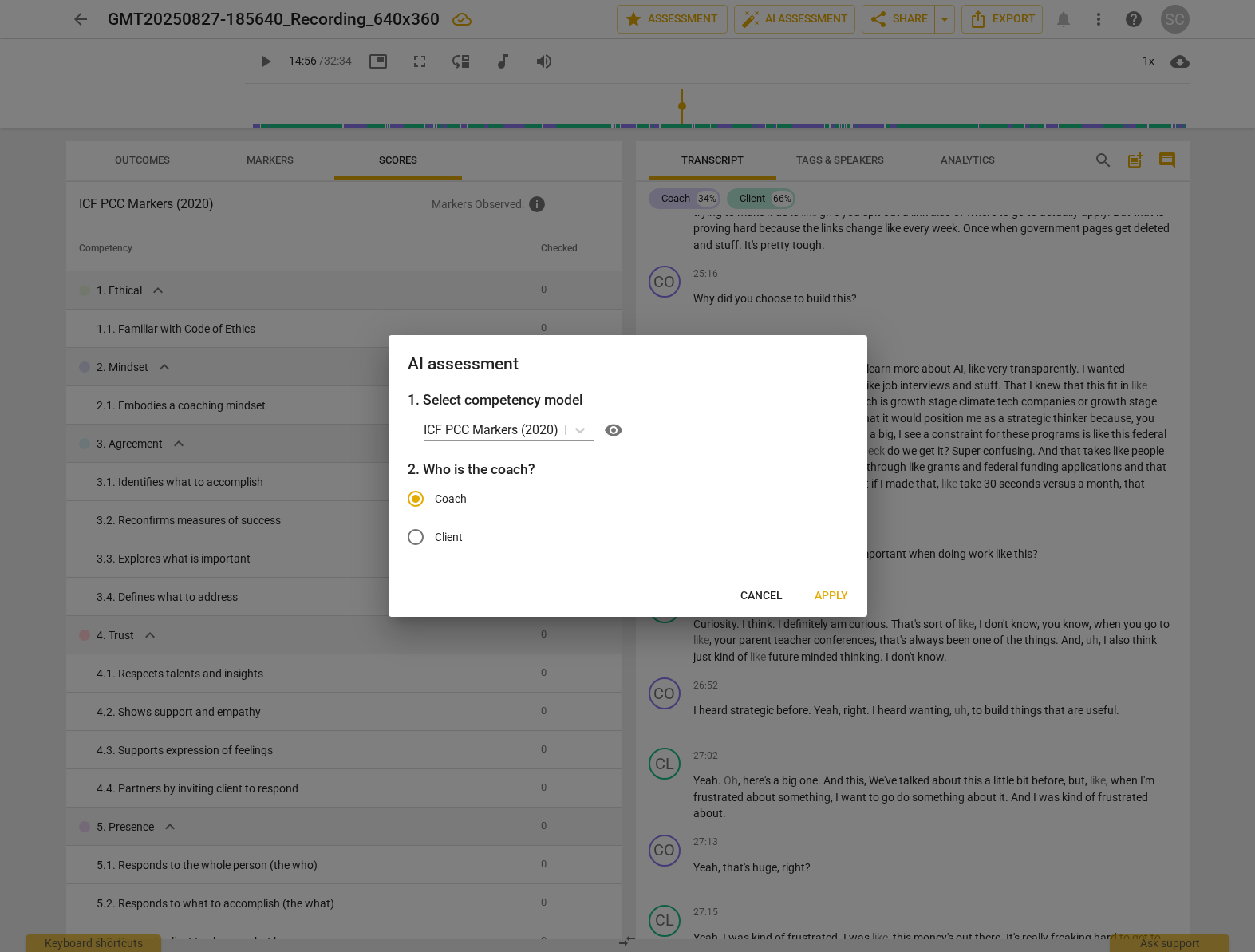
click at [839, 591] on span "Apply" at bounding box center [831, 596] width 33 height 16
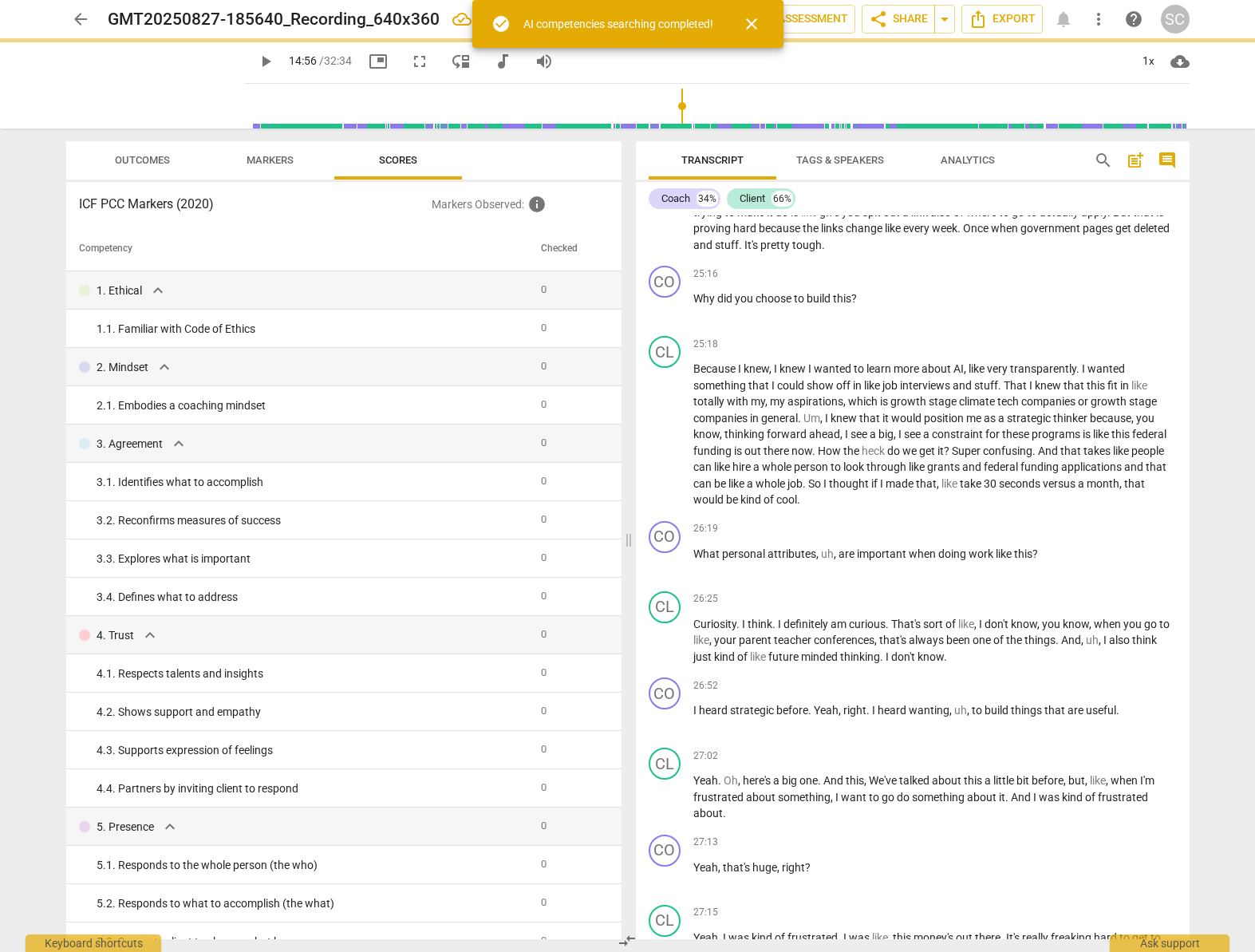
type input "896"
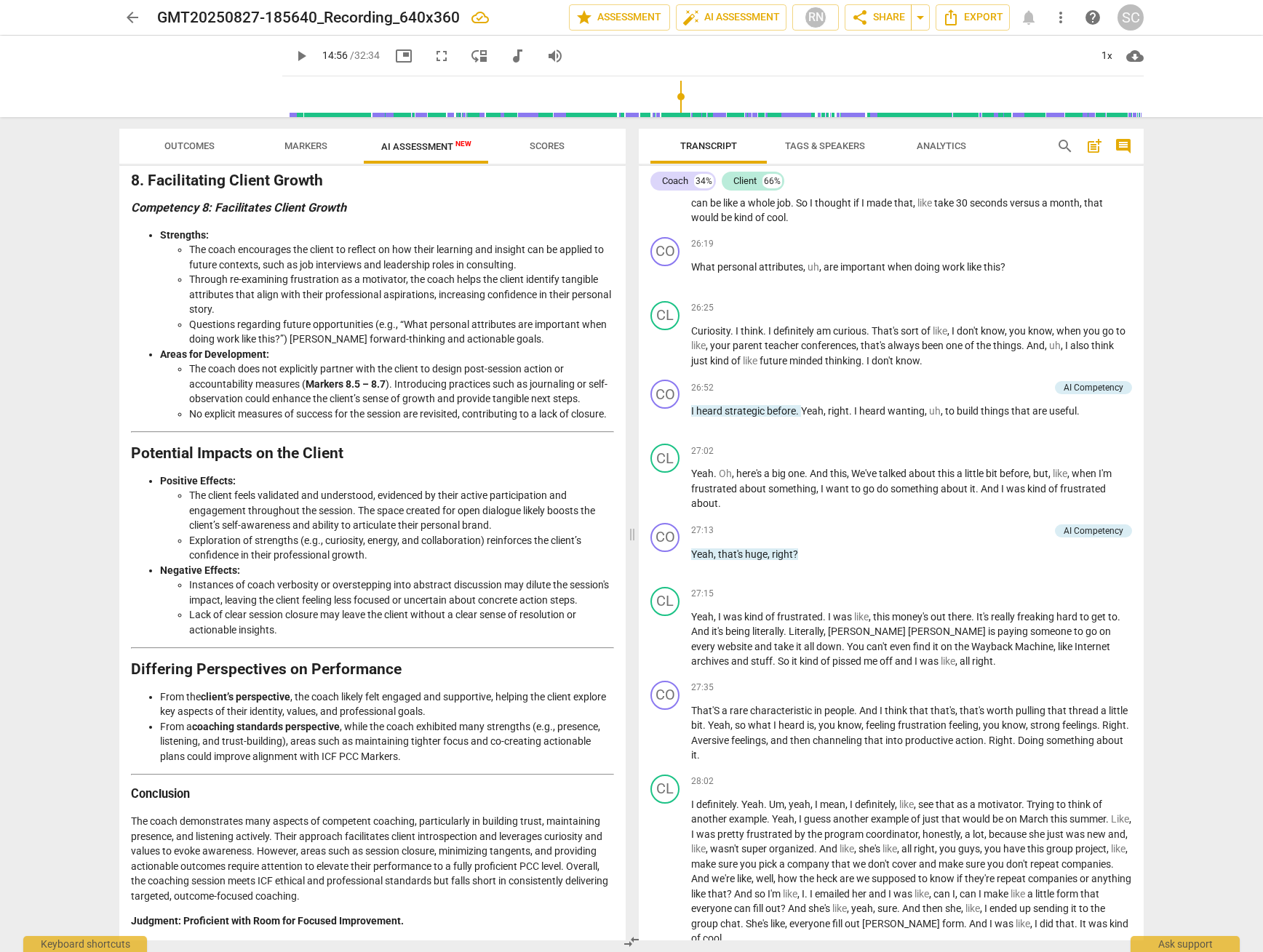
scroll to position [5811, 0]
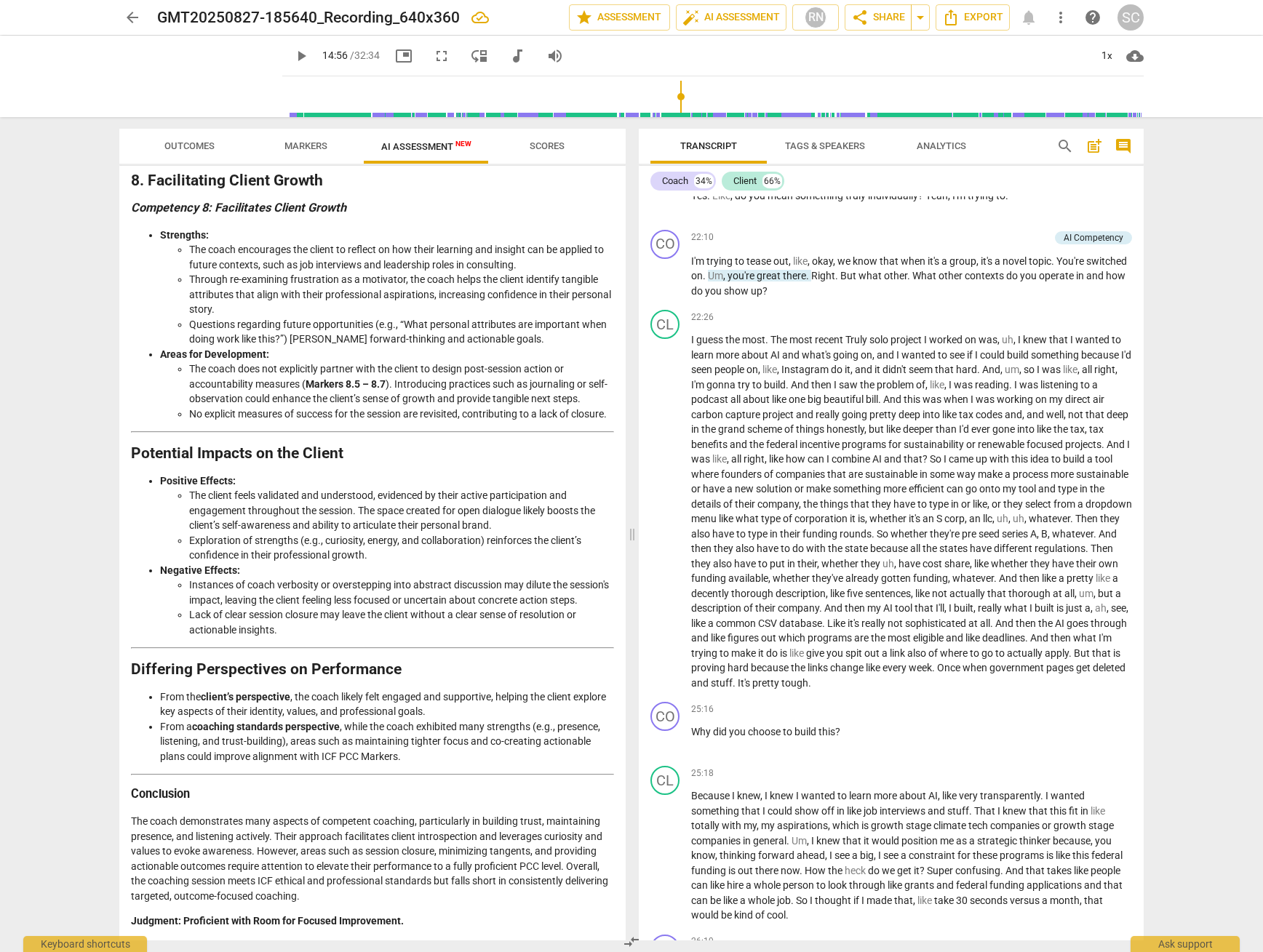
click at [939, 145] on span "Analytics" at bounding box center [941, 145] width 49 height 11
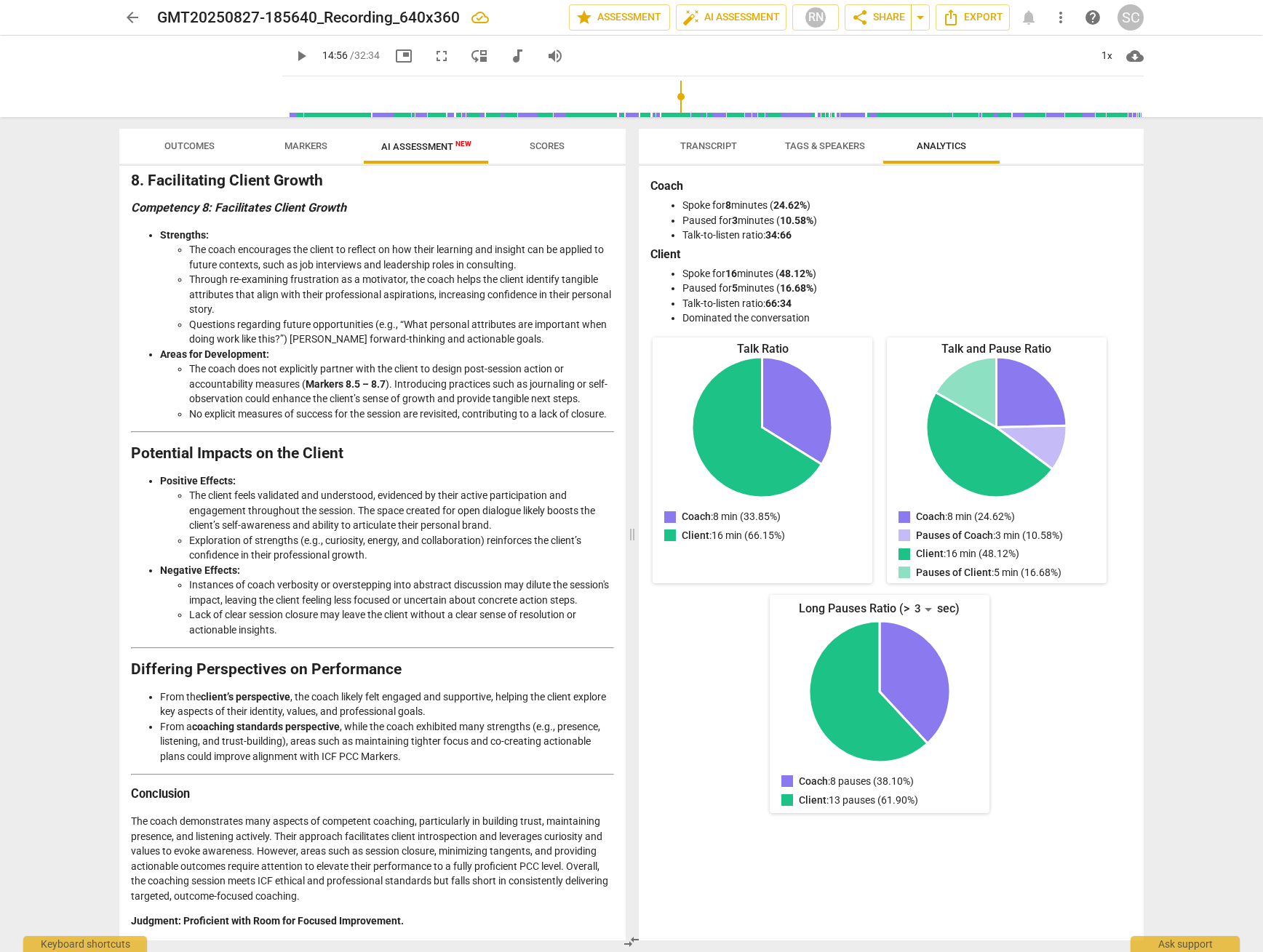
click at [552, 149] on span "Scores" at bounding box center [547, 145] width 35 height 11
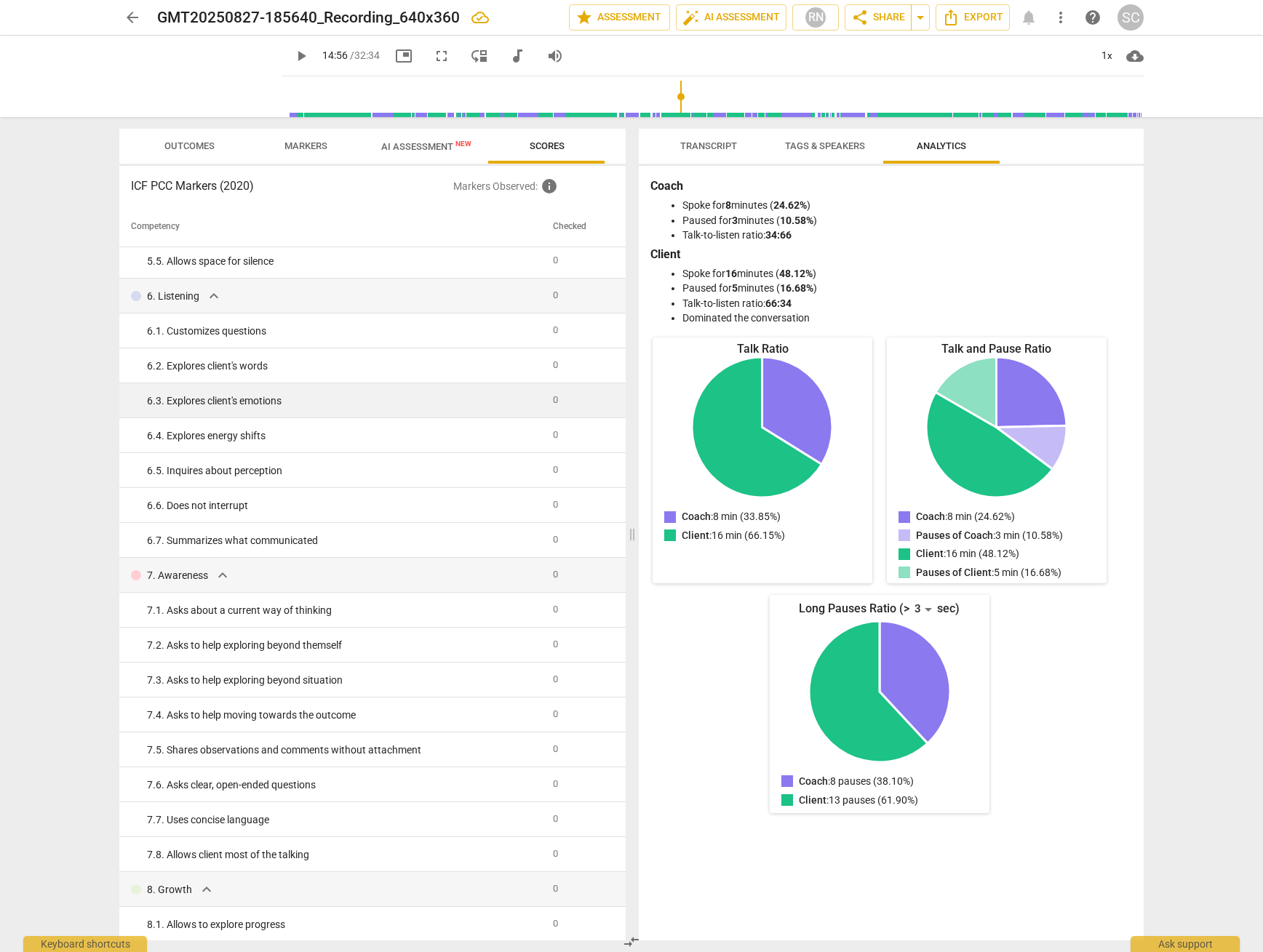
scroll to position [0, 0]
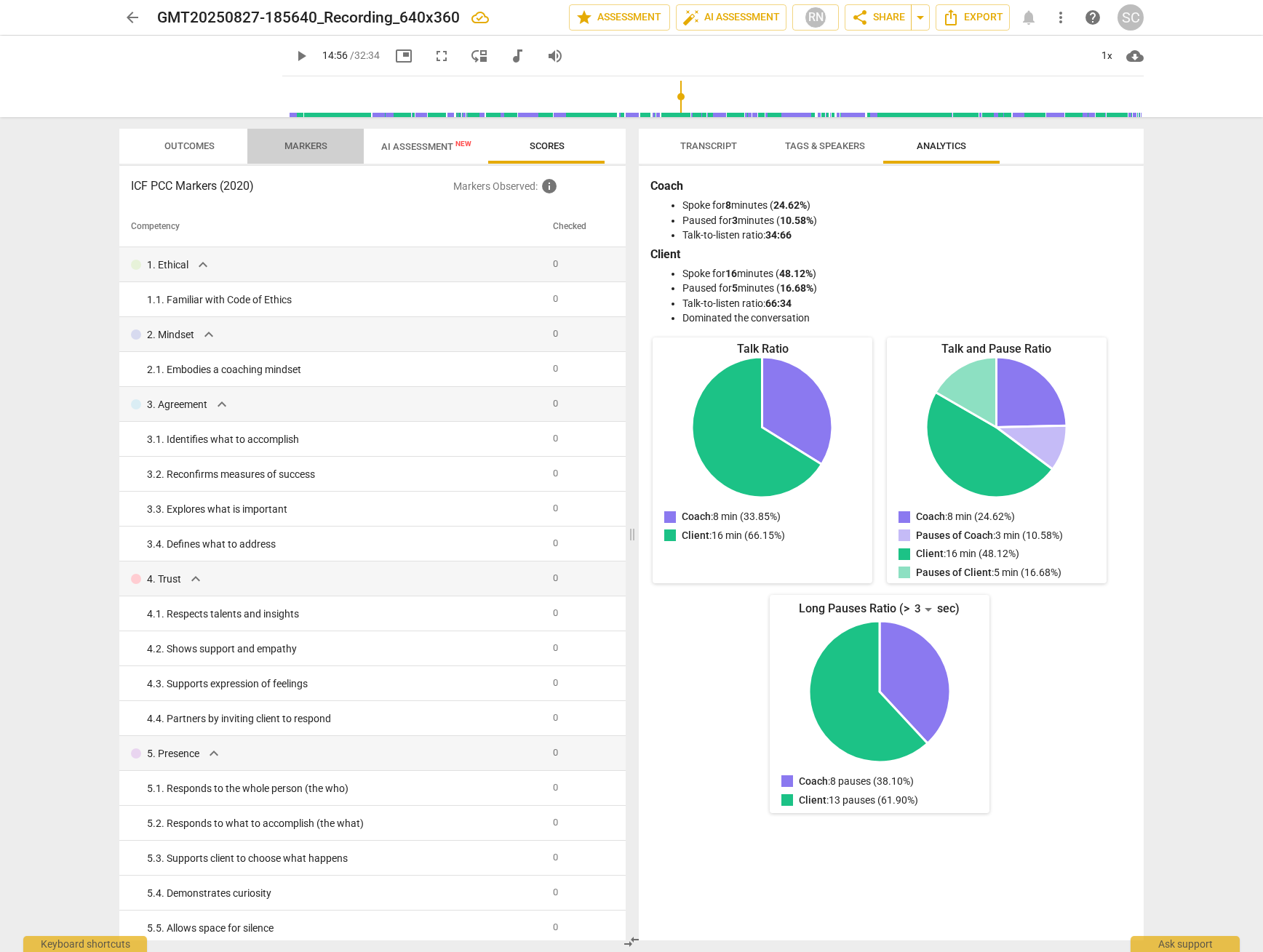
click at [280, 148] on span "Markers" at bounding box center [305, 146] width 78 height 20
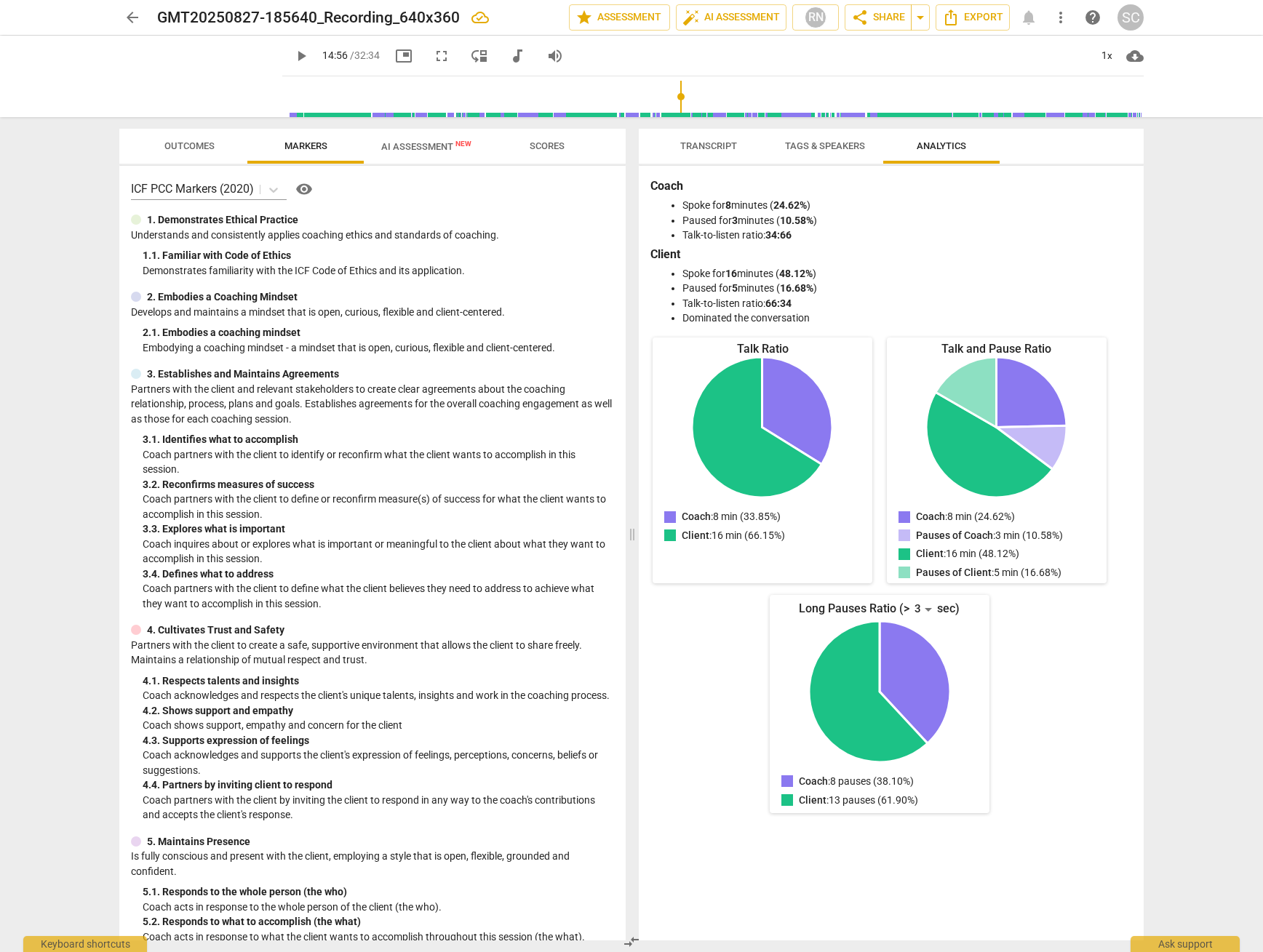
scroll to position [466, 0]
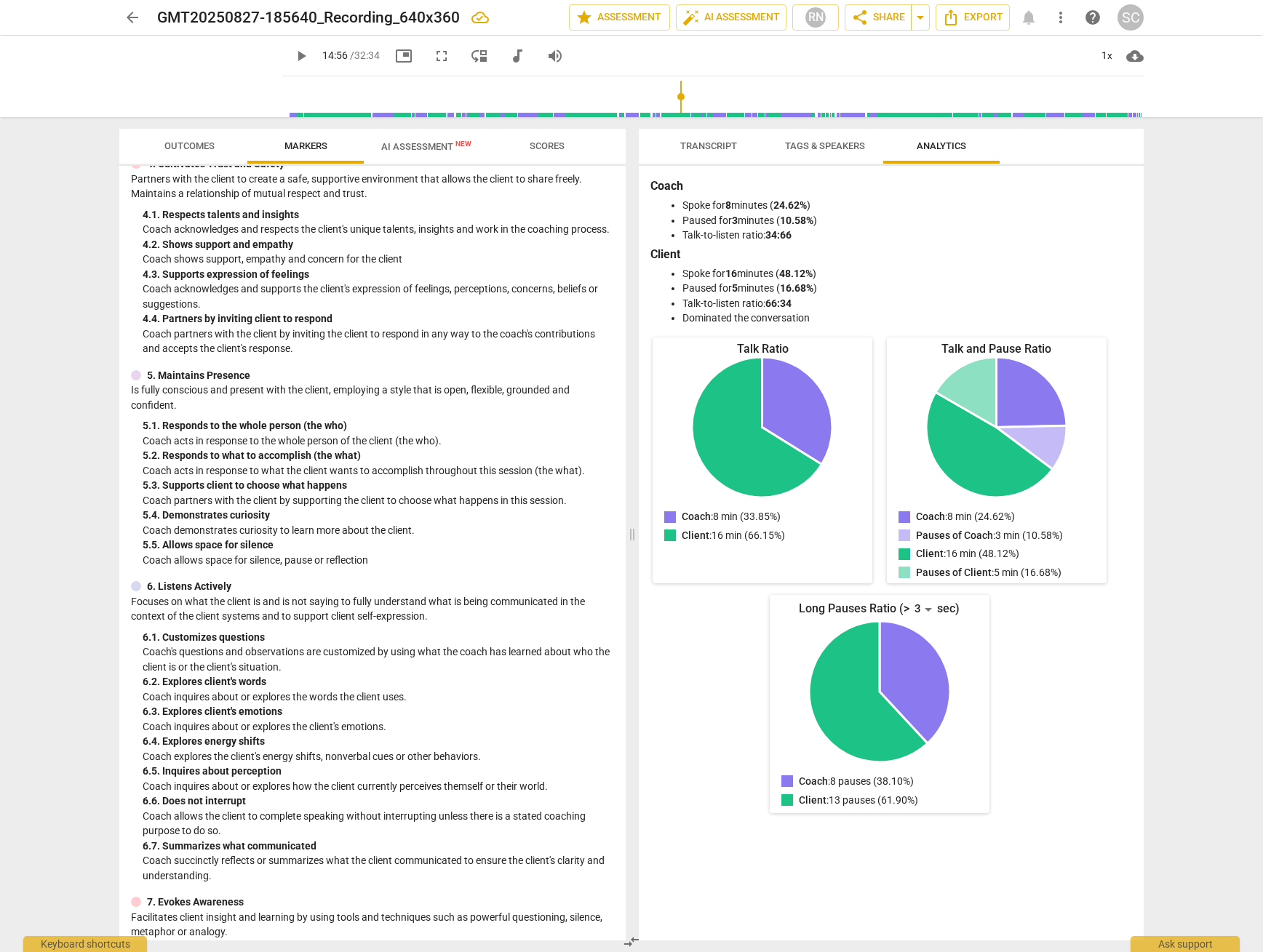
click at [188, 151] on span "Outcomes" at bounding box center [190, 145] width 50 height 11
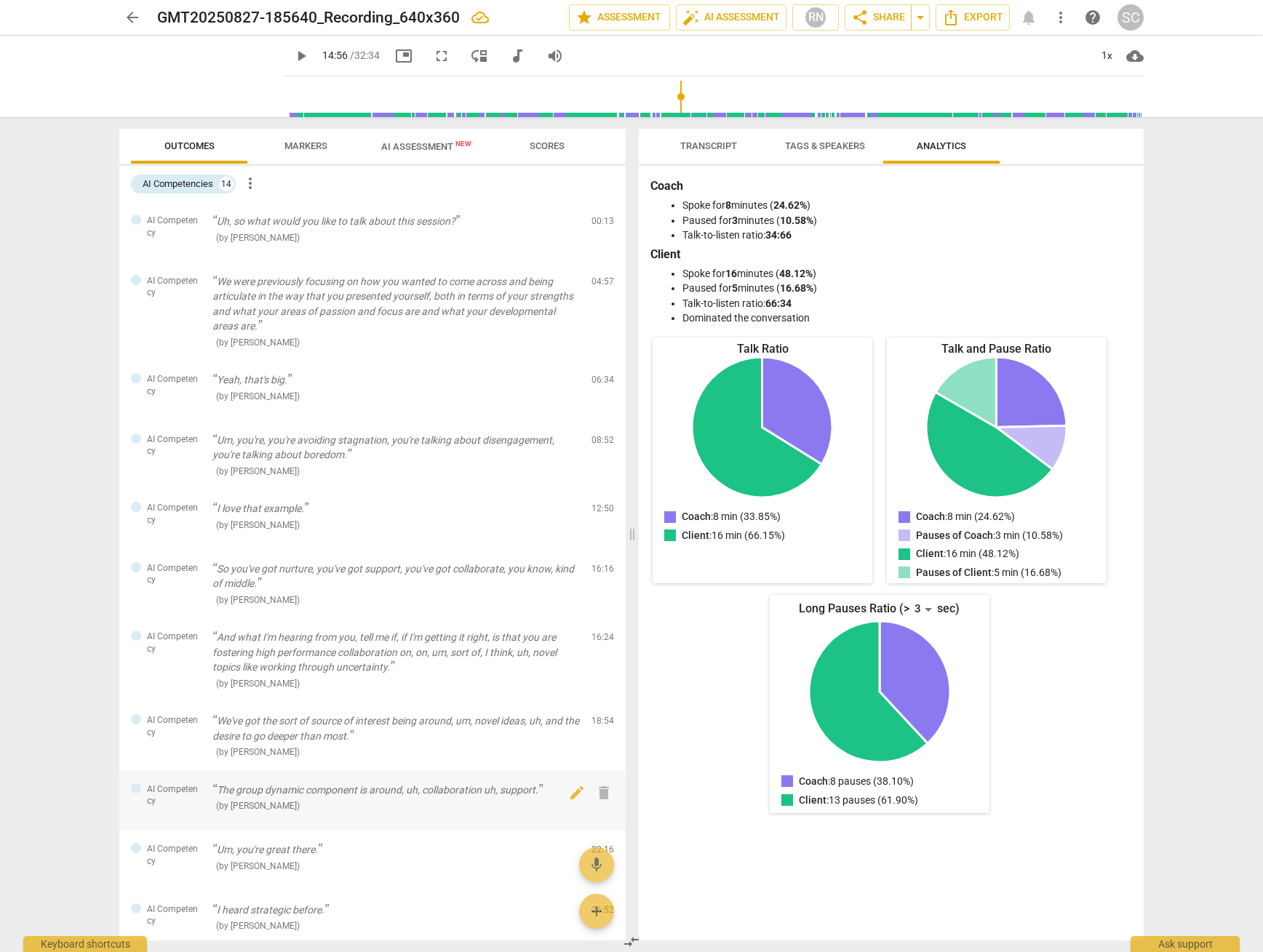
scroll to position [270, 0]
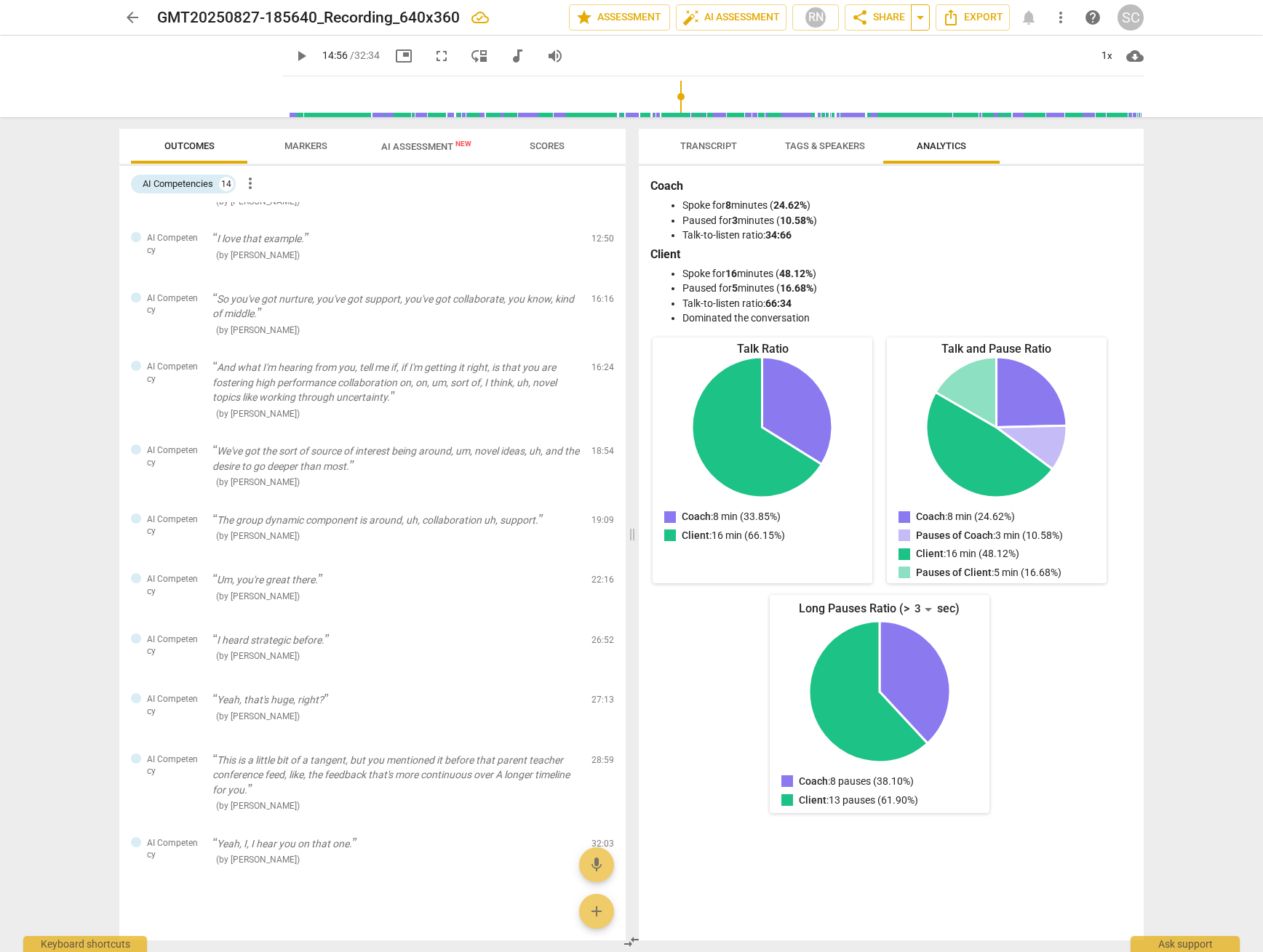
click at [922, 16] on span "arrow_drop_down" at bounding box center [920, 18] width 18 height 18
click at [939, 13] on icon "Export" at bounding box center [951, 18] width 18 height 18
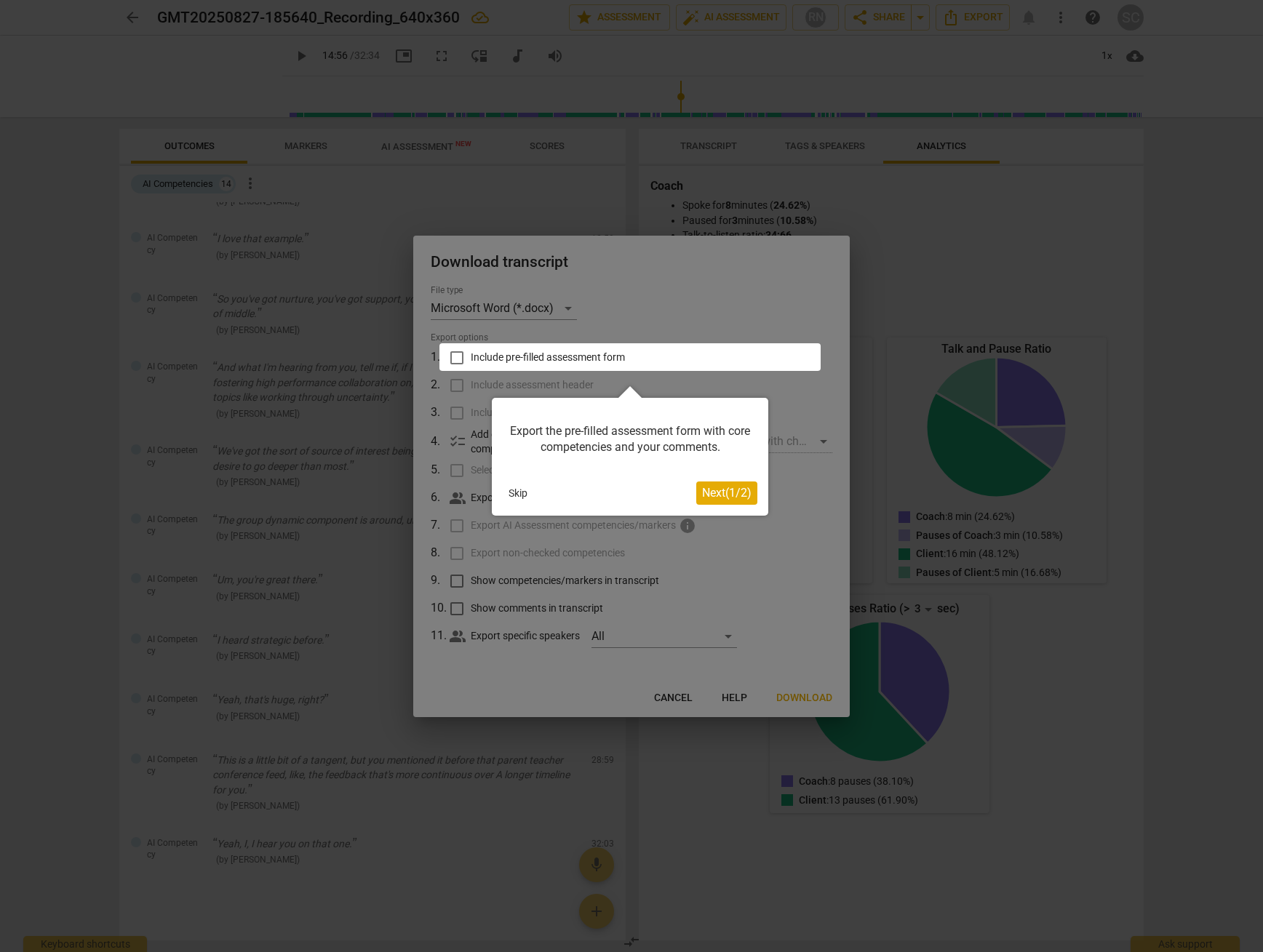
click at [734, 491] on span "Next ( 1 / 2 )" at bounding box center [727, 493] width 49 height 14
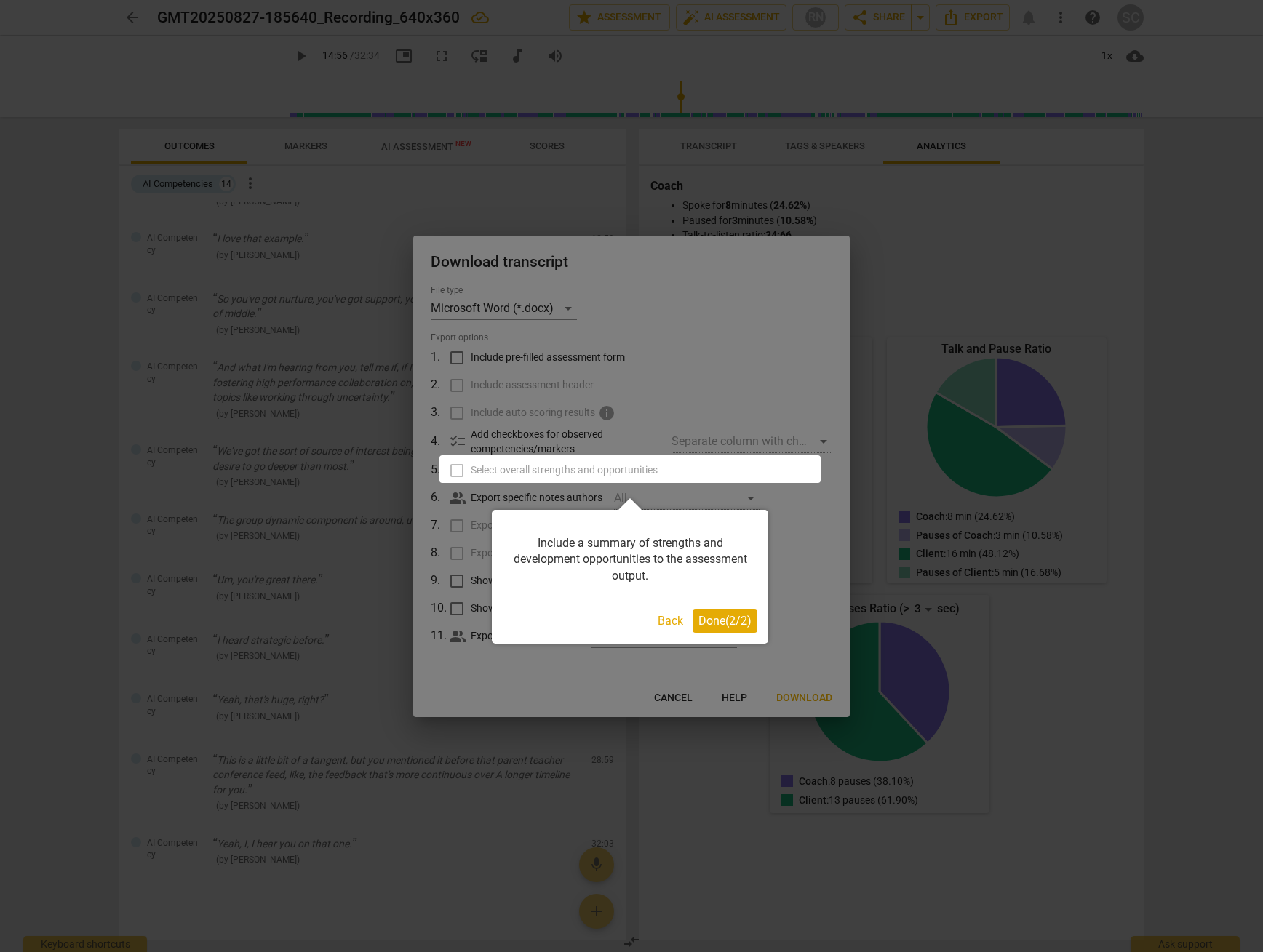
click at [728, 617] on span "Done ( 2 / 2 )" at bounding box center [725, 620] width 53 height 14
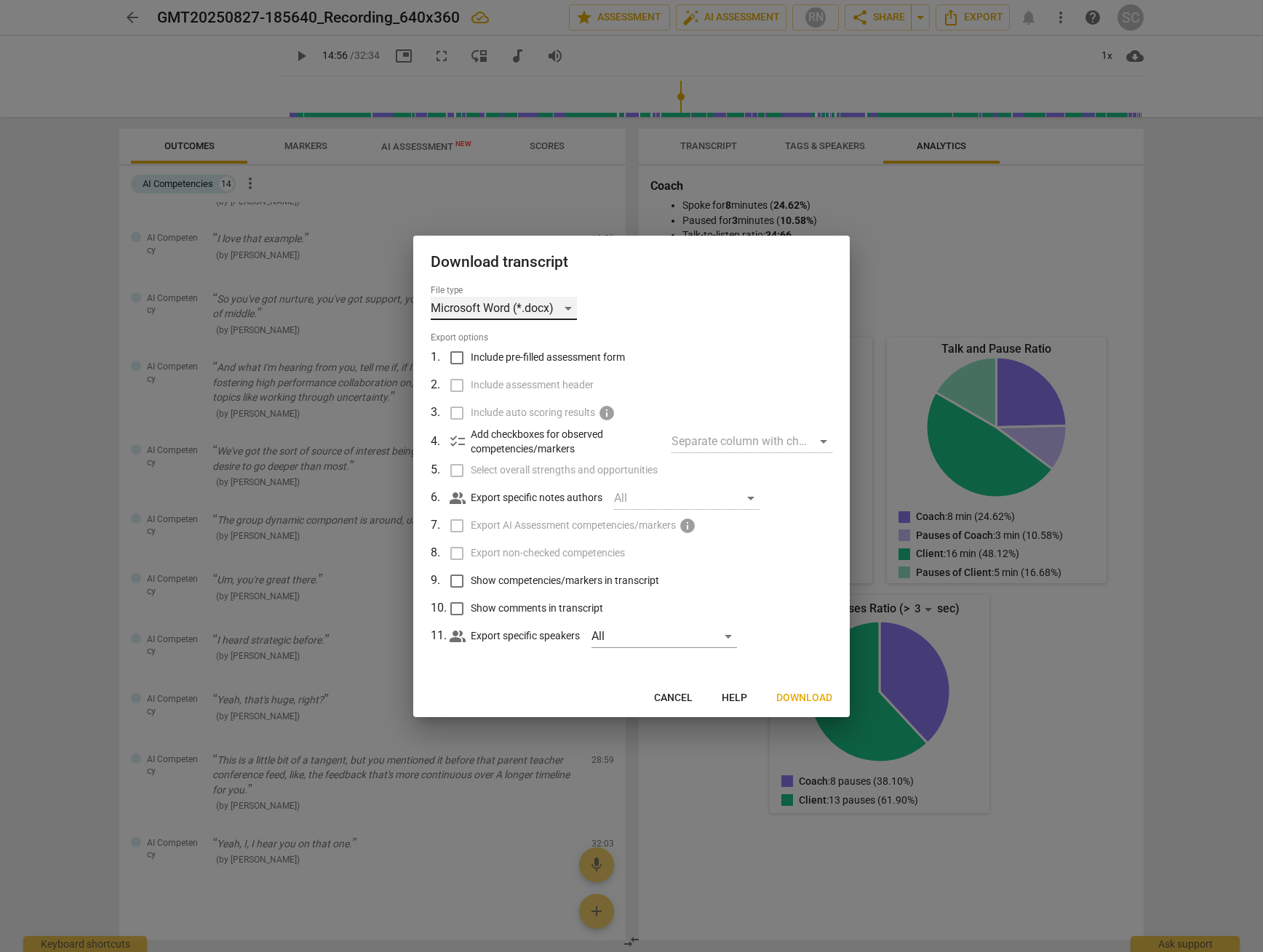
click at [567, 310] on div "Microsoft Word (*.docx)" at bounding box center [504, 309] width 146 height 24
click at [567, 310] on li "Microsoft Word (*.docx)" at bounding box center [531, 309] width 202 height 35
click at [817, 443] on div "Separate column with check marks" at bounding box center [752, 442] width 161 height 24
click at [822, 440] on div "Separate column with check marks" at bounding box center [752, 442] width 161 height 24
click at [748, 499] on div "All" at bounding box center [686, 499] width 146 height 24
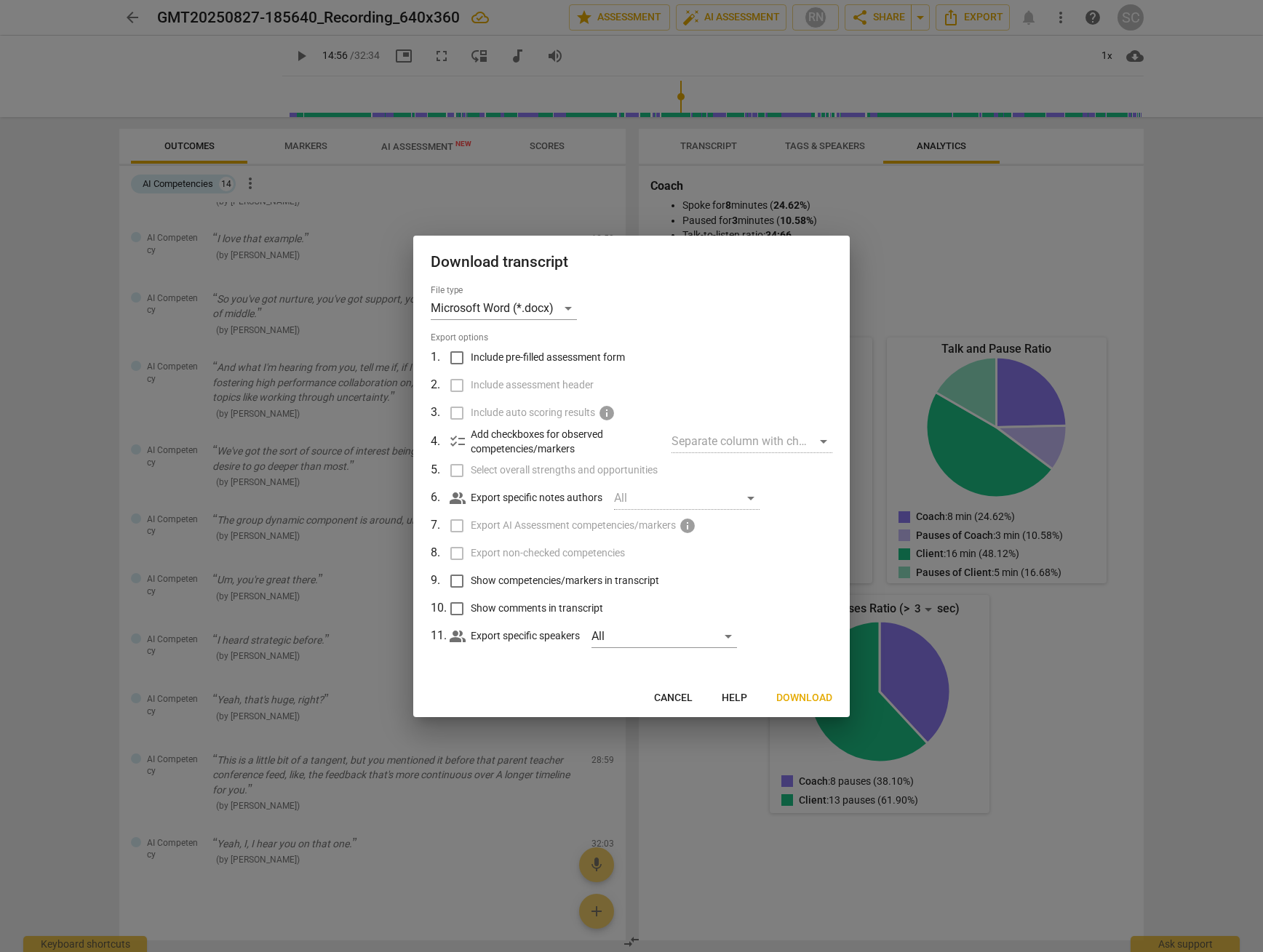
click at [748, 499] on div "All" at bounding box center [686, 499] width 146 height 24
click at [736, 634] on div "All" at bounding box center [664, 637] width 146 height 24
click at [789, 618] on div at bounding box center [632, 476] width 1263 height 952
click at [817, 650] on span "Download" at bounding box center [804, 699] width 56 height 15
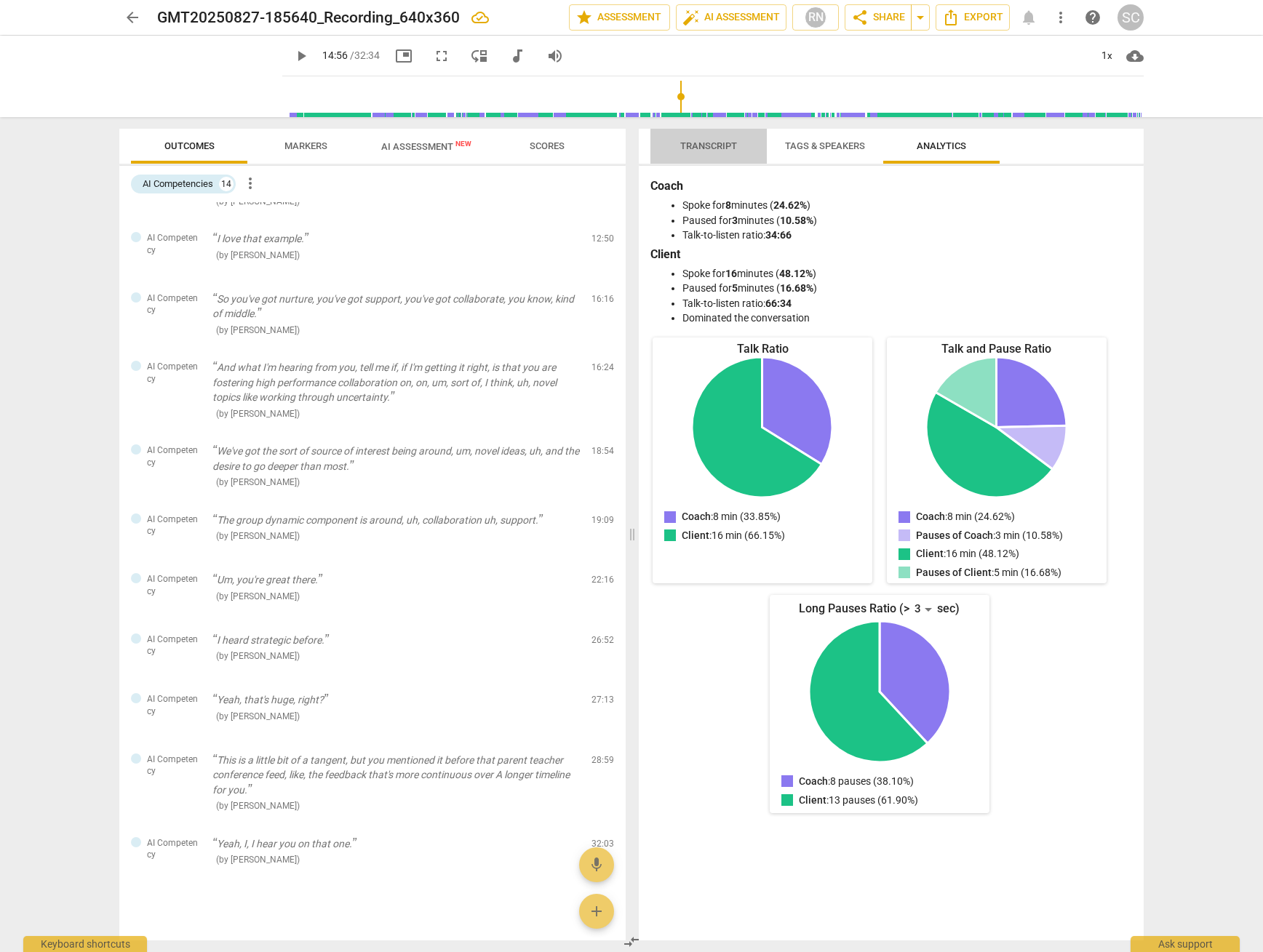
click at [733, 144] on span "Transcript" at bounding box center [708, 145] width 57 height 11
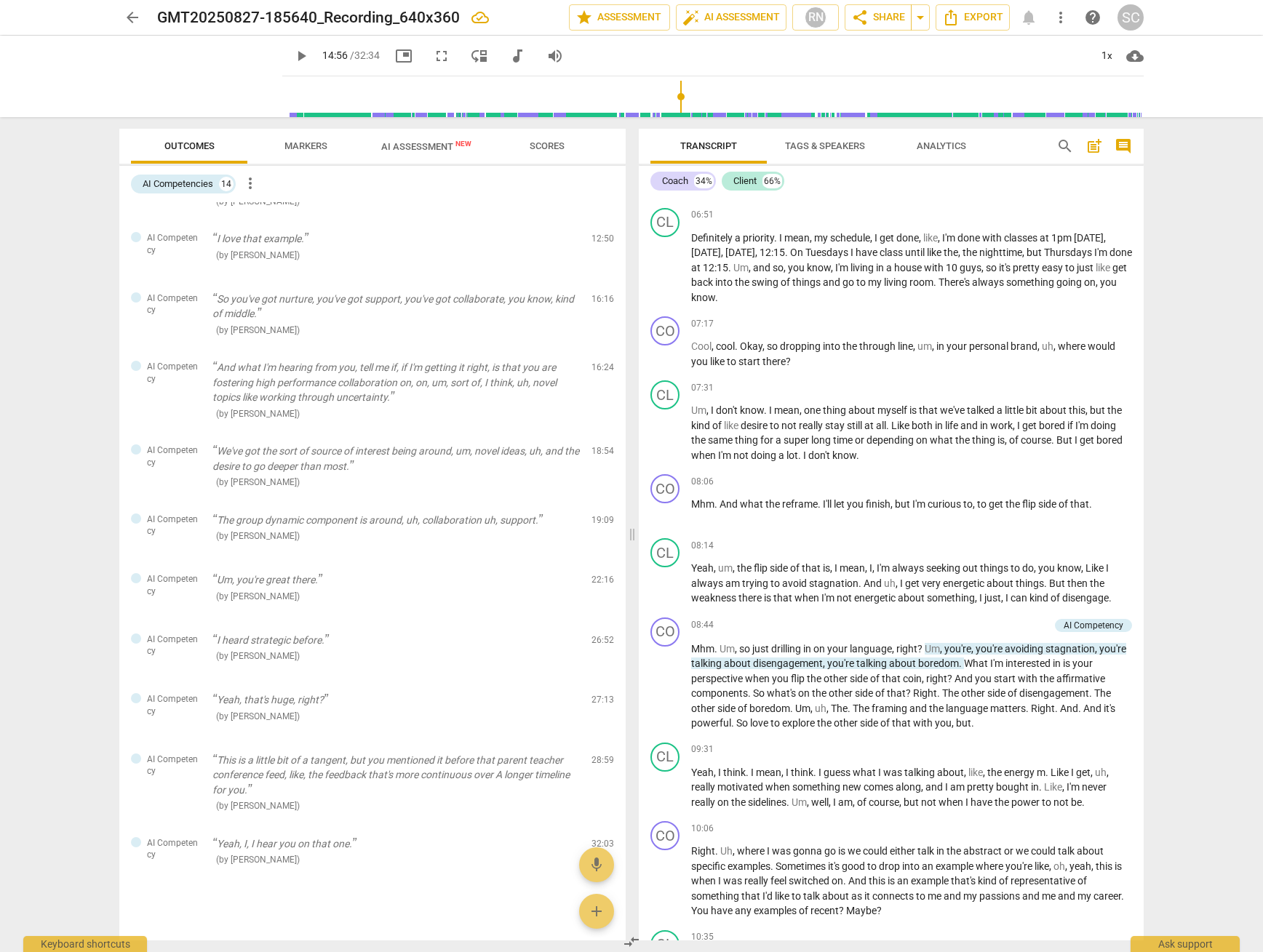
scroll to position [2253, 0]
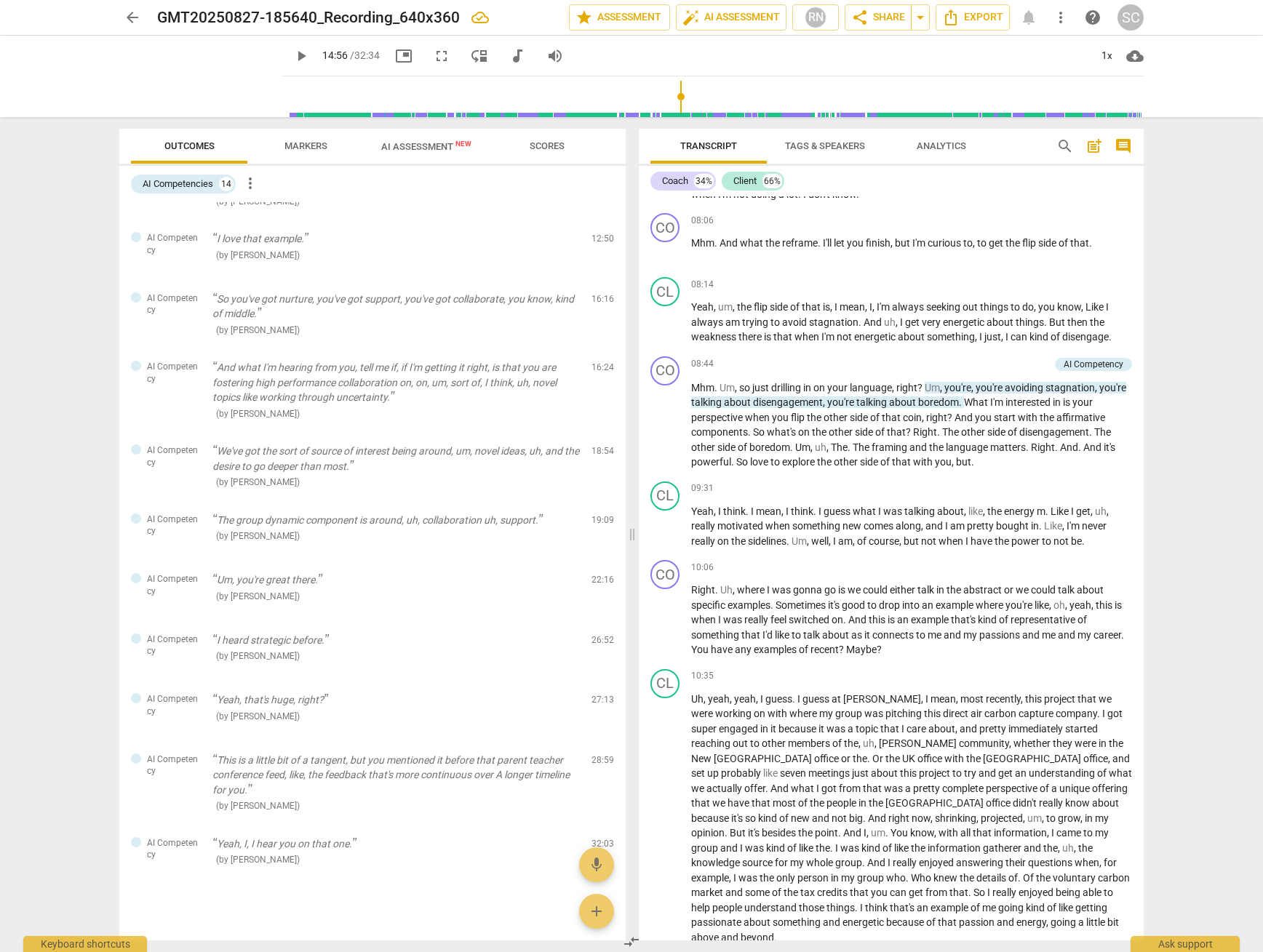
click at [414, 147] on span "AI Assessment New" at bounding box center [426, 146] width 90 height 11
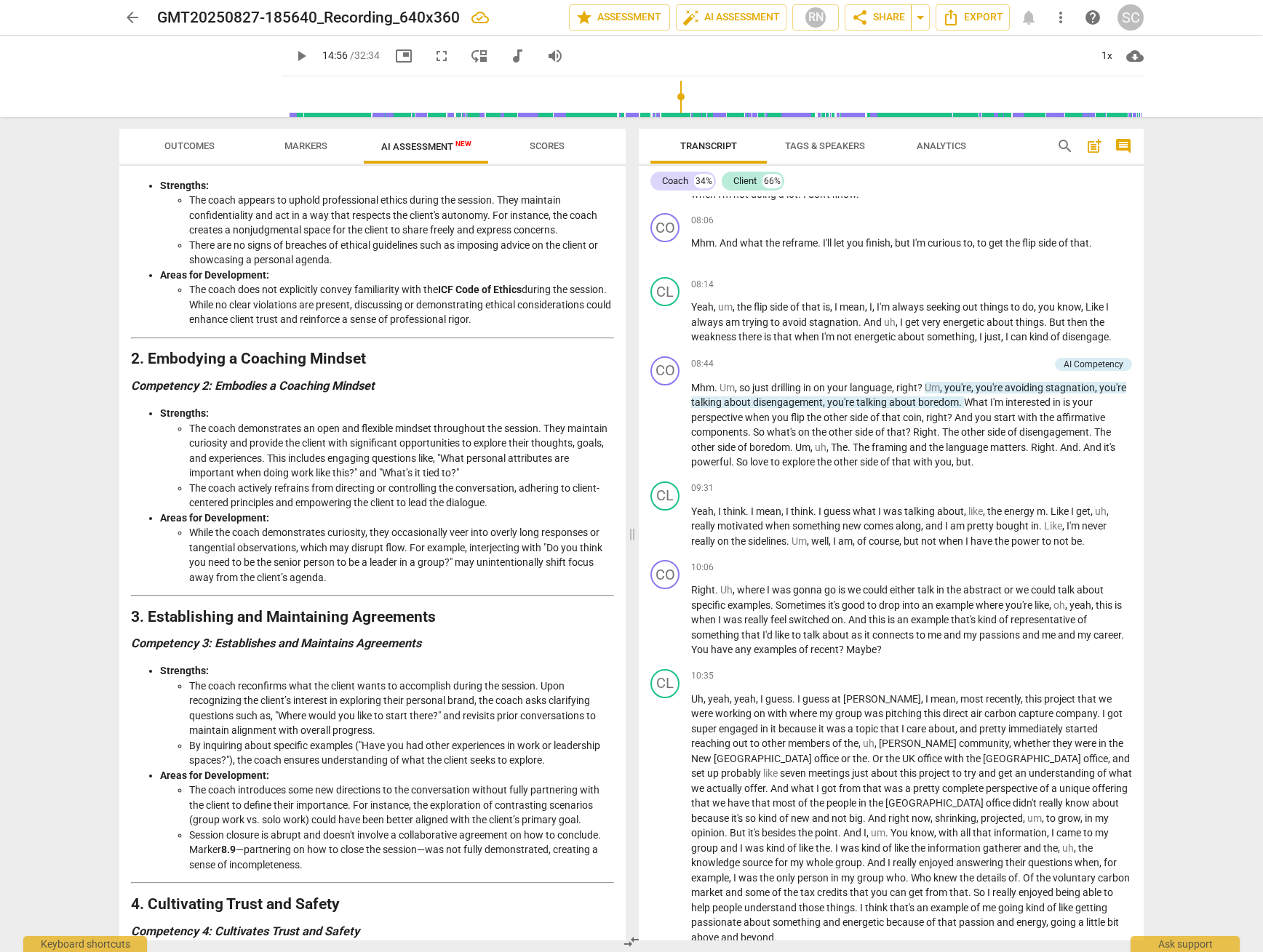
scroll to position [302, 0]
